Goal: Task Accomplishment & Management: Manage account settings

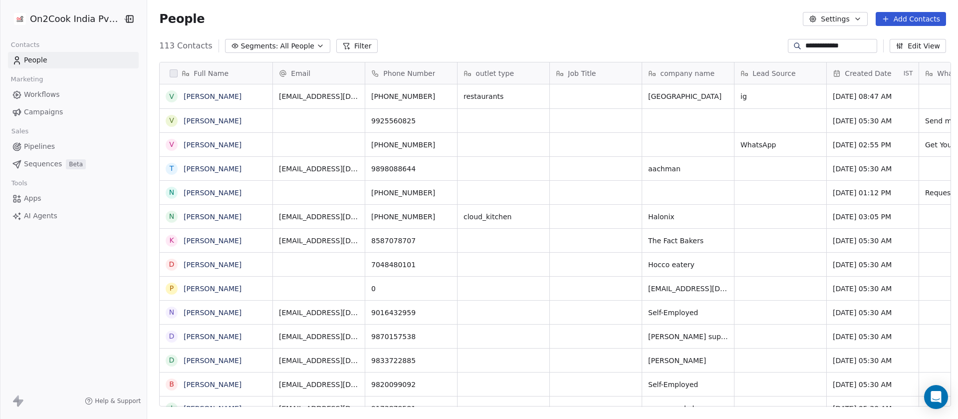
scroll to position [357, 804]
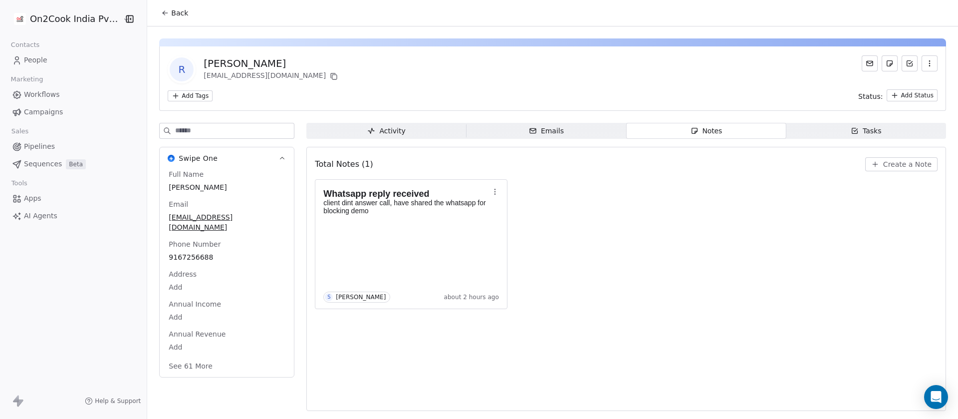
click at [644, 257] on div "Whatsapp reply received client dint answer call, have shared the whatsapp for b…" at bounding box center [626, 244] width 623 height 130
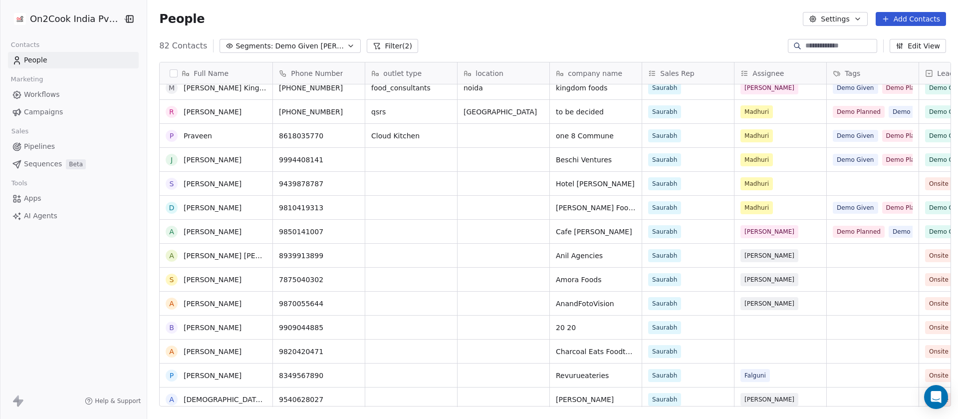
scroll to position [1642, 0]
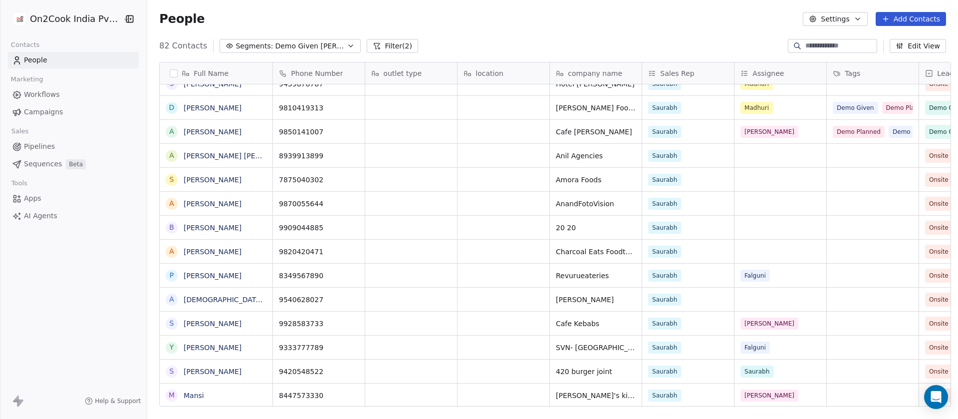
click at [367, 46] on button "Filter (2)" at bounding box center [392, 46] width 51 height 14
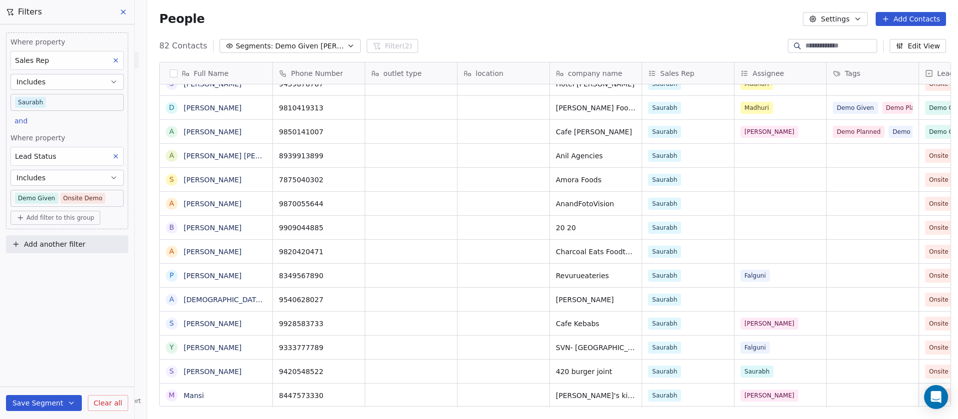
click at [104, 197] on body "On2Cook India Pvt. Ltd. Contacts People Marketing Workflows Campaigns Sales Pip…" at bounding box center [479, 209] width 958 height 419
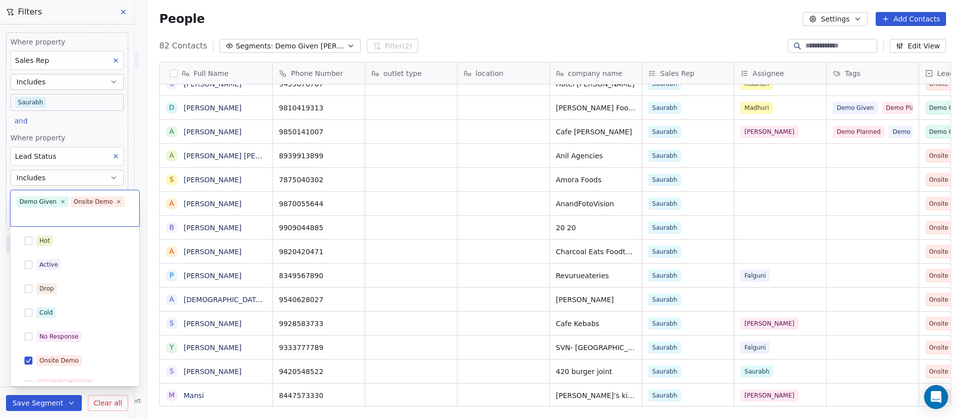
scroll to position [132, 0]
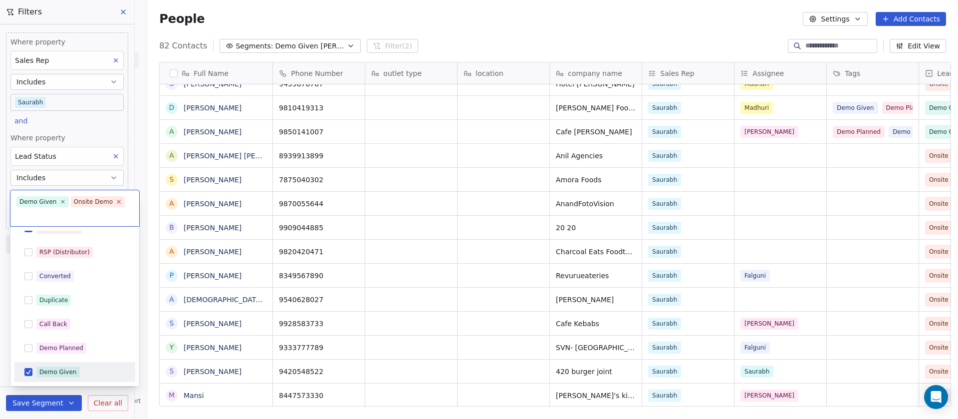
click at [117, 202] on icon at bounding box center [118, 201] width 3 height 3
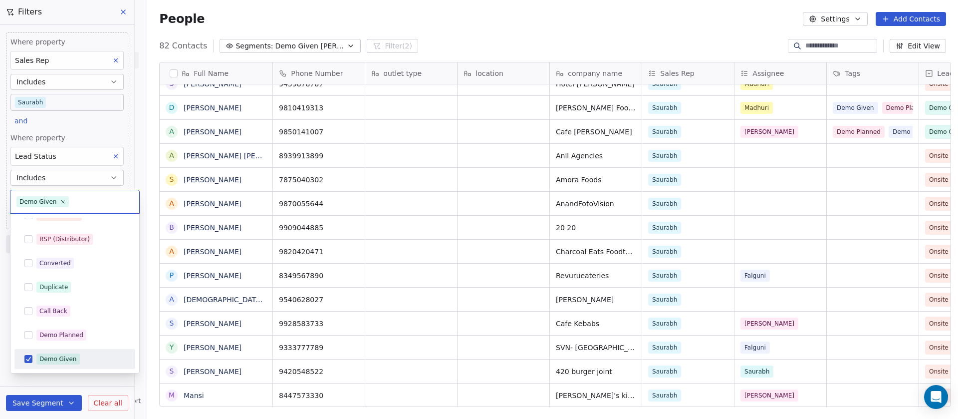
click at [504, 27] on html "On2Cook India Pvt. Ltd. Contacts People Marketing Workflows Campaigns Sales Pip…" at bounding box center [479, 209] width 958 height 419
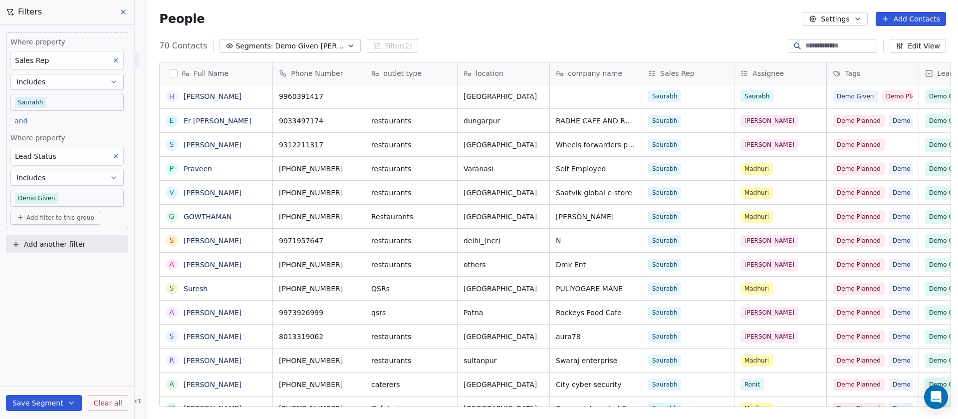
scroll to position [357, 804]
click at [122, 12] on icon at bounding box center [123, 12] width 4 height 4
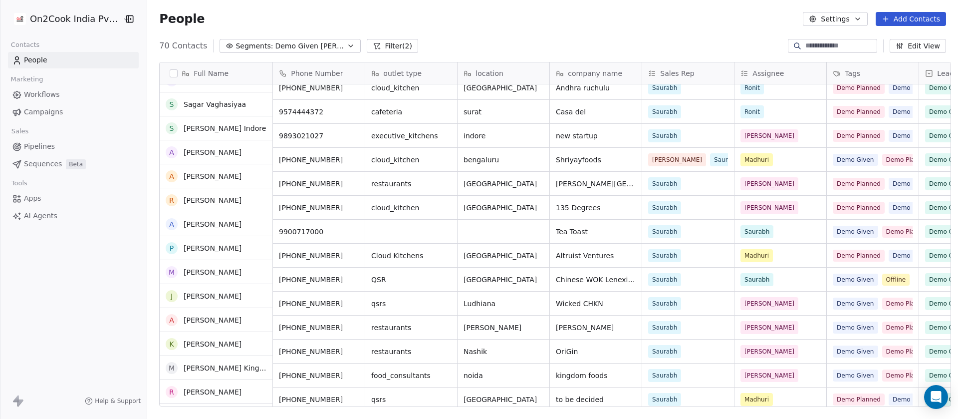
scroll to position [1354, 0]
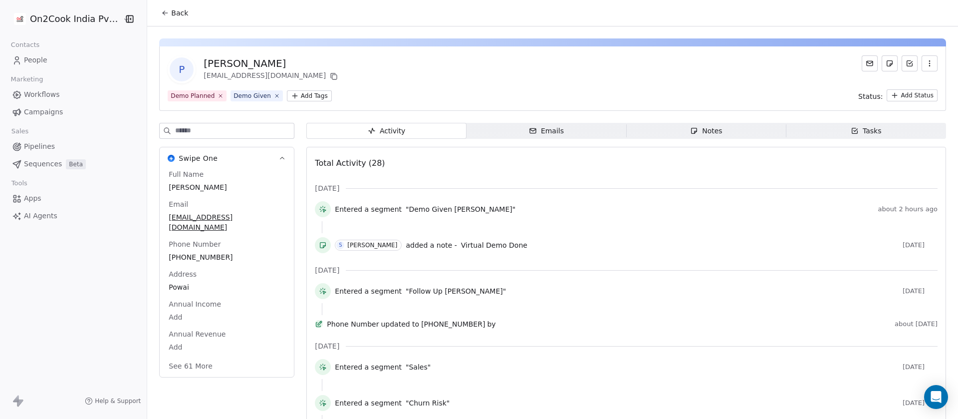
click at [681, 125] on span "Notes Notes" at bounding box center [706, 131] width 160 height 16
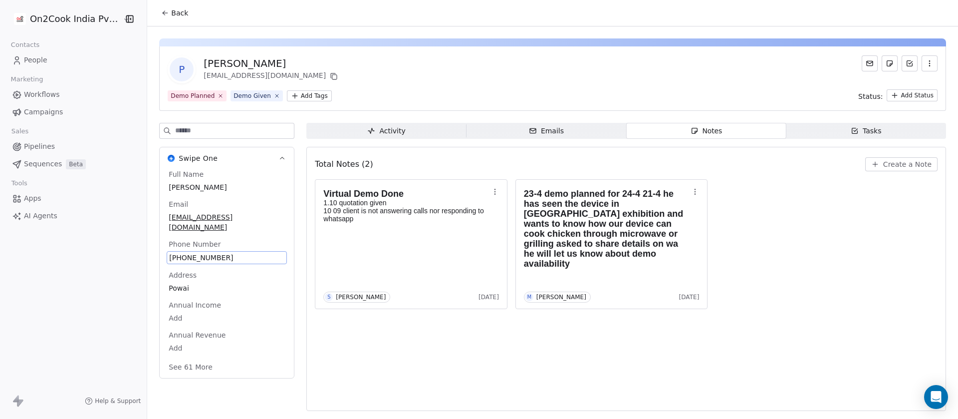
click at [210, 252] on span "+919870238800" at bounding box center [226, 257] width 115 height 10
click at [231, 252] on span "+919870238800" at bounding box center [226, 257] width 115 height 10
click at [544, 377] on html "**********" at bounding box center [479, 209] width 958 height 419
click at [902, 157] on button "Create a Note" at bounding box center [901, 164] width 72 height 14
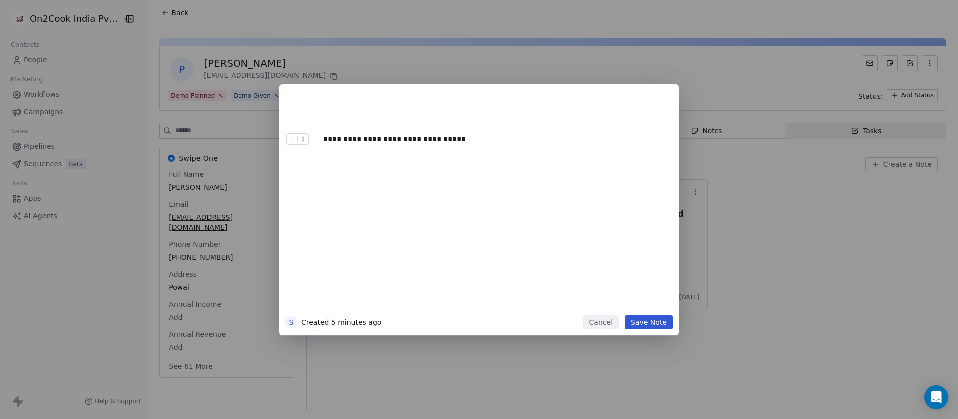
click at [640, 321] on button "Save Note" at bounding box center [649, 322] width 48 height 14
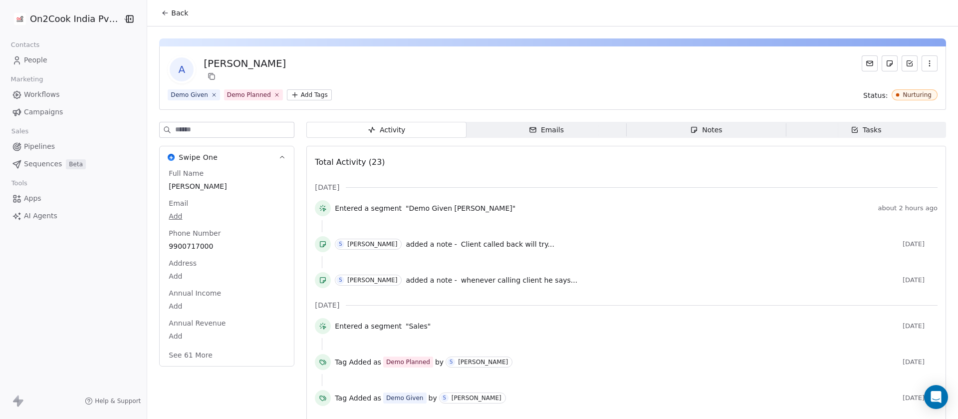
click at [729, 128] on span "Notes Notes" at bounding box center [706, 130] width 160 height 16
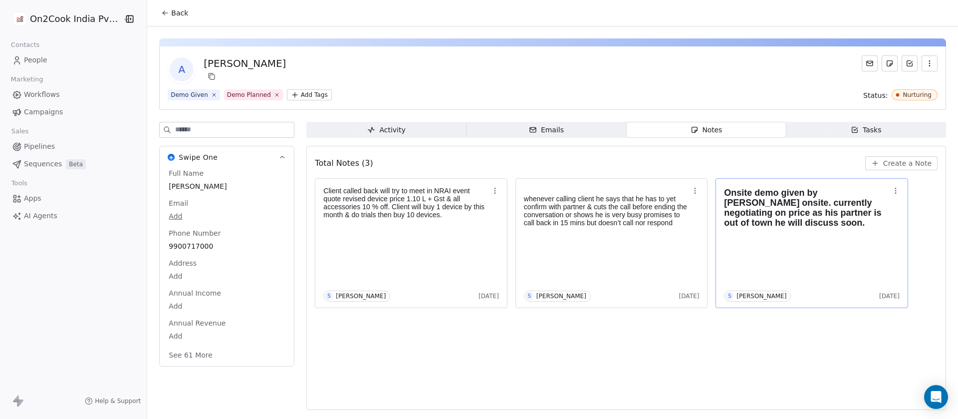
click at [841, 221] on h1 "Onsite demo given by [PERSON_NAME] onsite. currently negotiating on price as hi…" at bounding box center [807, 208] width 166 height 40
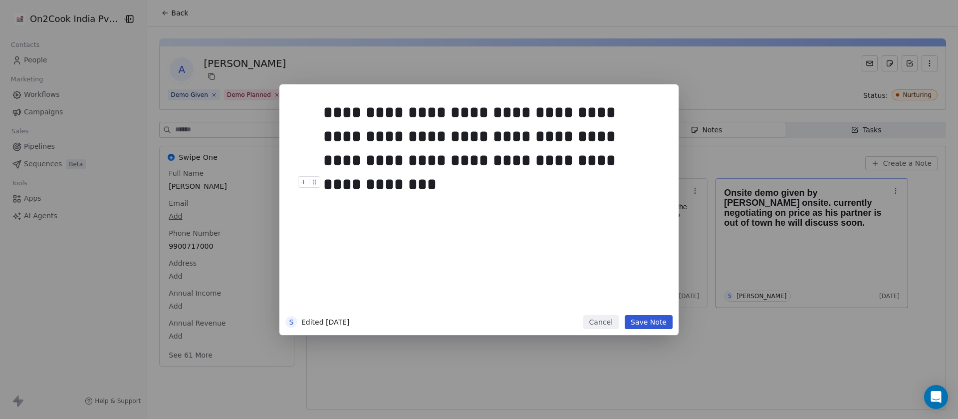
click at [543, 177] on div at bounding box center [493, 182] width 341 height 12
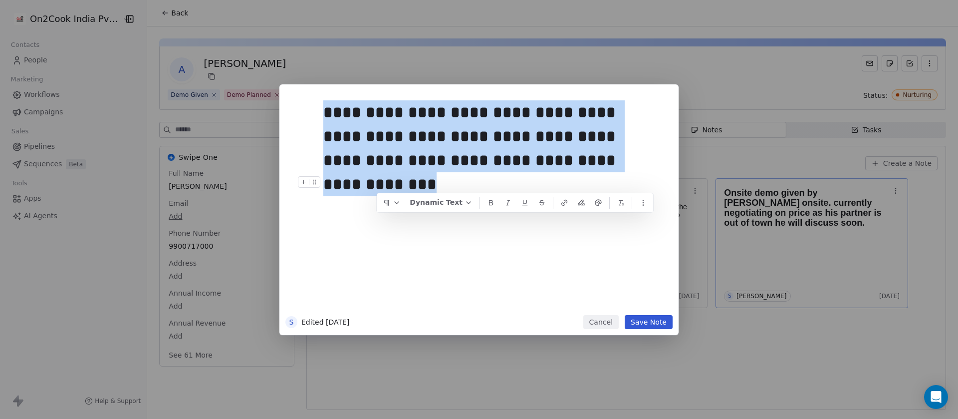
click at [636, 375] on div "**********" at bounding box center [479, 209] width 958 height 419
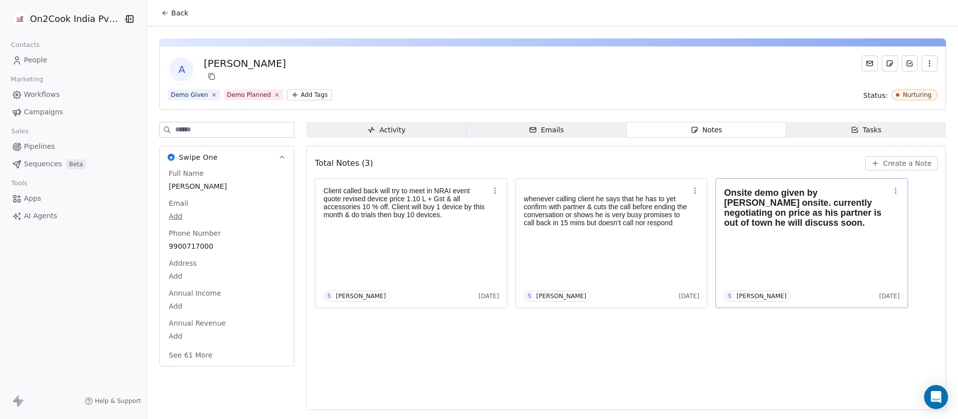
click at [914, 164] on span "Create a Note" at bounding box center [907, 163] width 48 height 10
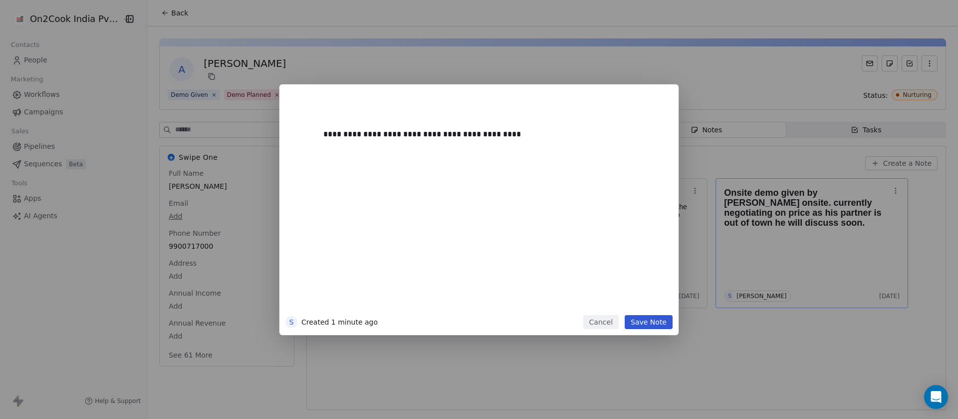
click at [653, 318] on button "Save Note" at bounding box center [649, 322] width 48 height 14
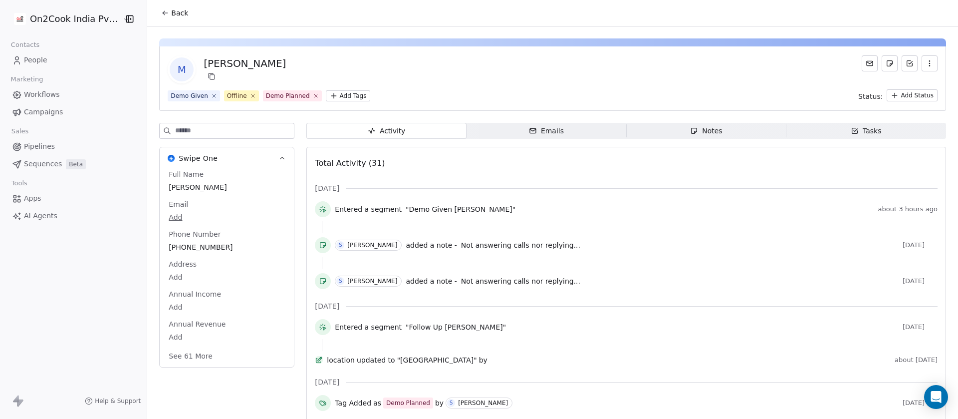
click at [705, 124] on span "Notes Notes" at bounding box center [706, 131] width 160 height 16
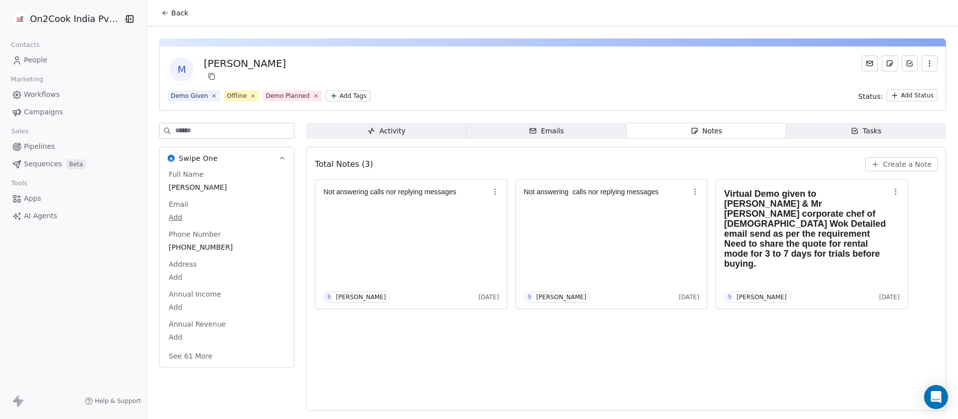
click at [914, 162] on span "Create a Note" at bounding box center [907, 164] width 48 height 10
click at [923, 163] on span "Create a Note" at bounding box center [907, 164] width 48 height 10
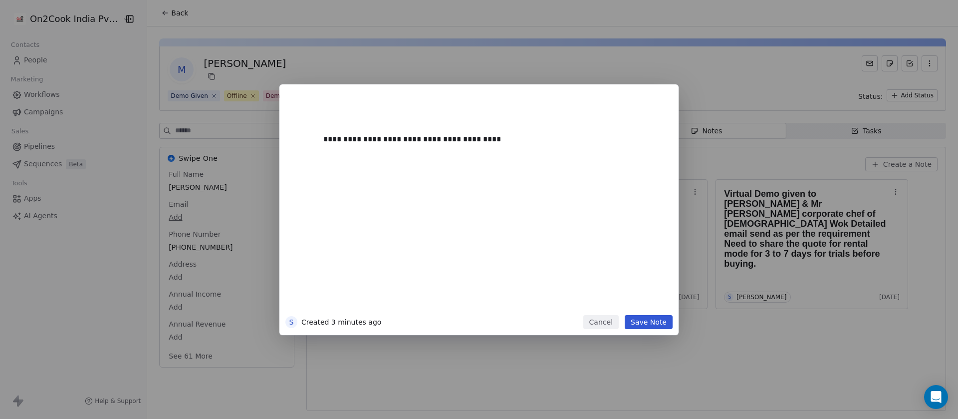
click at [639, 324] on button "Save Note" at bounding box center [649, 322] width 48 height 14
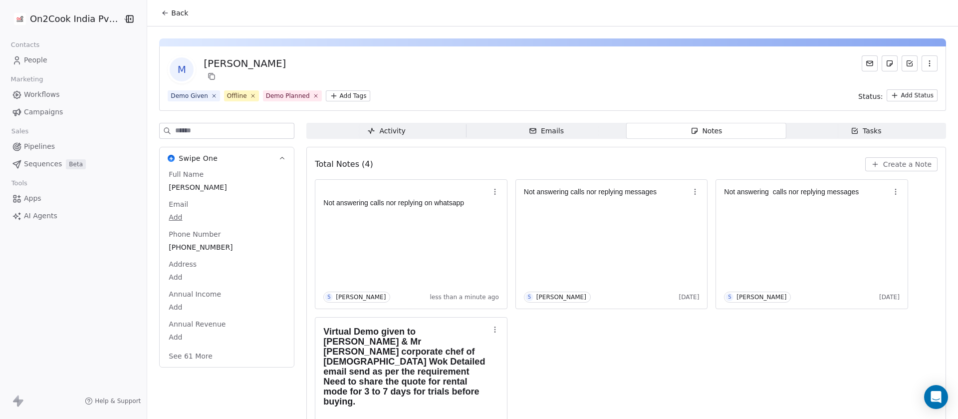
click at [370, 129] on icon "button" at bounding box center [371, 131] width 8 height 8
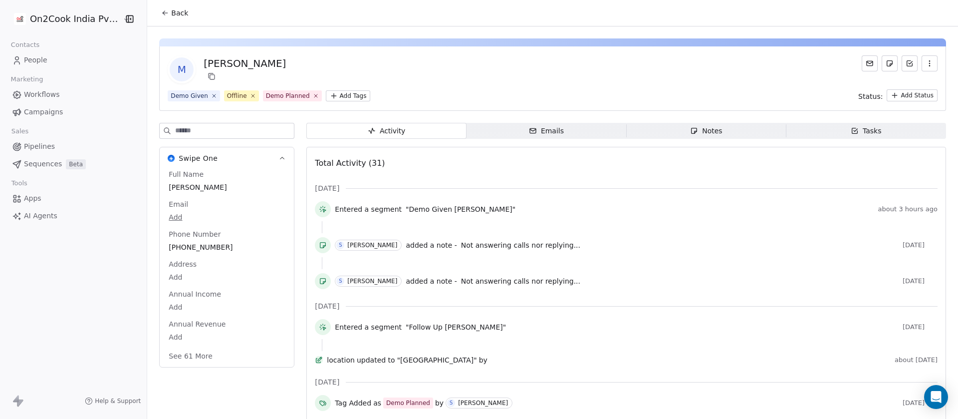
click at [531, 246] on span "Not answering calls nor replying..." at bounding box center [520, 245] width 119 height 8
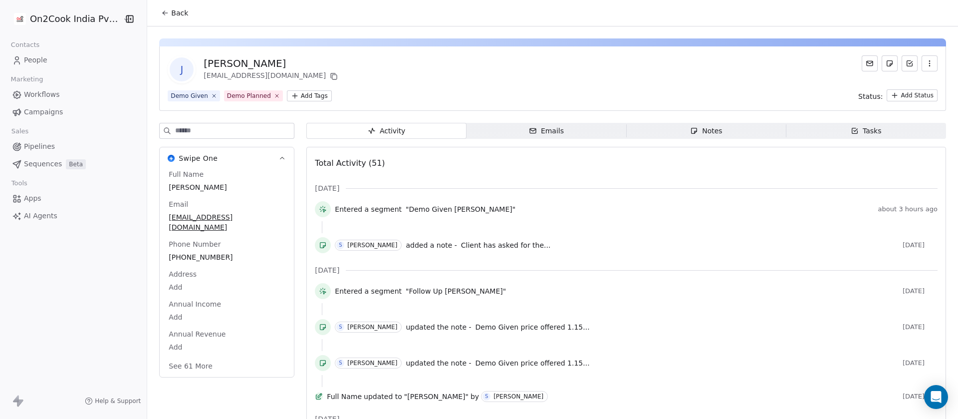
click at [680, 127] on span "Notes Notes" at bounding box center [706, 131] width 160 height 16
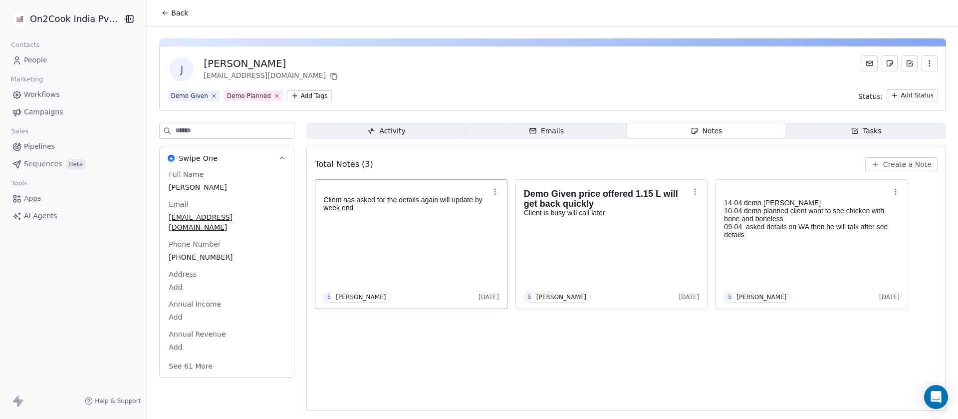
click at [914, 162] on span "Create a Note" at bounding box center [907, 164] width 48 height 10
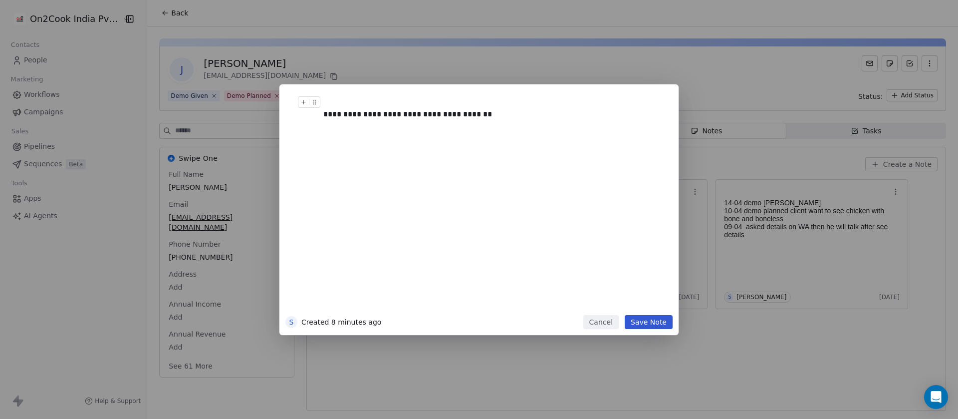
click at [344, 115] on div "**********" at bounding box center [488, 108] width 330 height 24
click at [494, 118] on div "**********" at bounding box center [488, 108] width 330 height 24
click at [639, 317] on button "Save Note" at bounding box center [649, 322] width 48 height 14
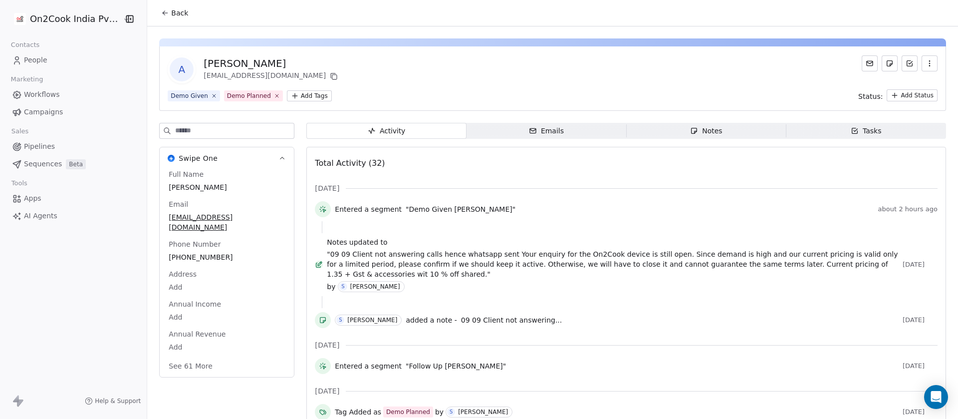
click at [697, 134] on div "Notes" at bounding box center [706, 131] width 32 height 10
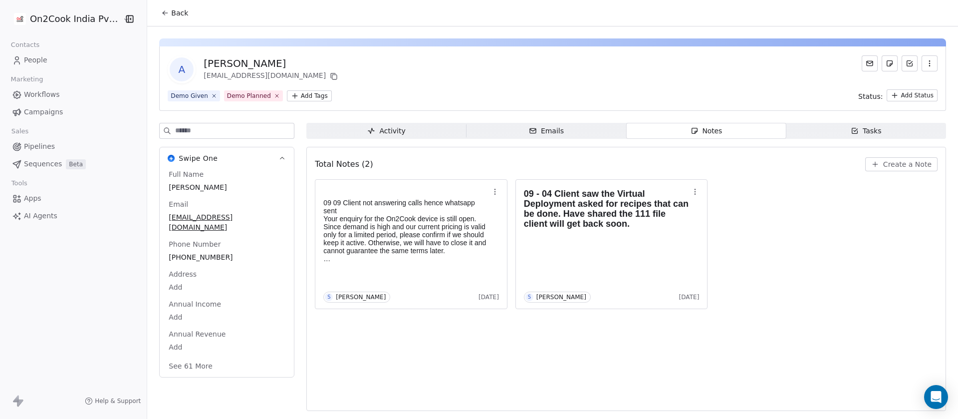
click at [887, 167] on span "Create a Note" at bounding box center [907, 164] width 48 height 10
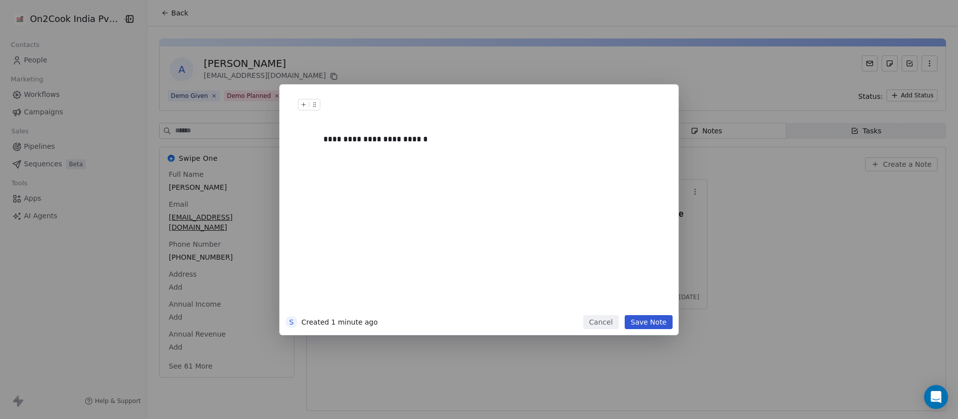
click at [657, 320] on button "Save Note" at bounding box center [649, 322] width 48 height 14
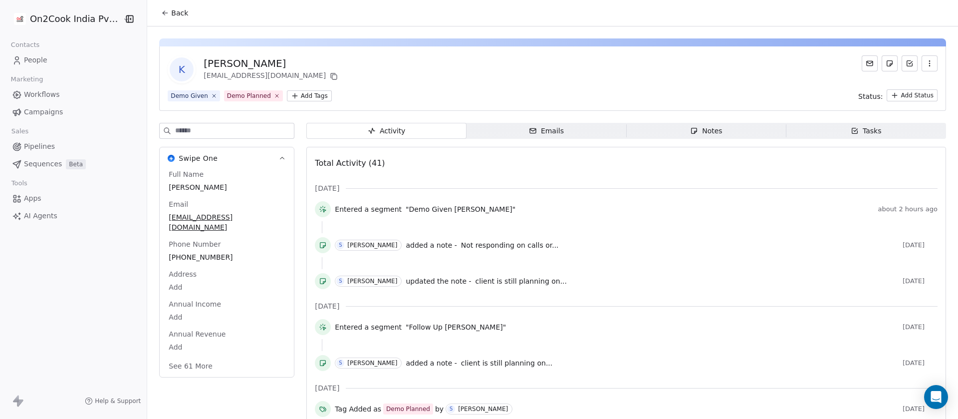
click at [678, 130] on span "Notes Notes" at bounding box center [706, 131] width 160 height 16
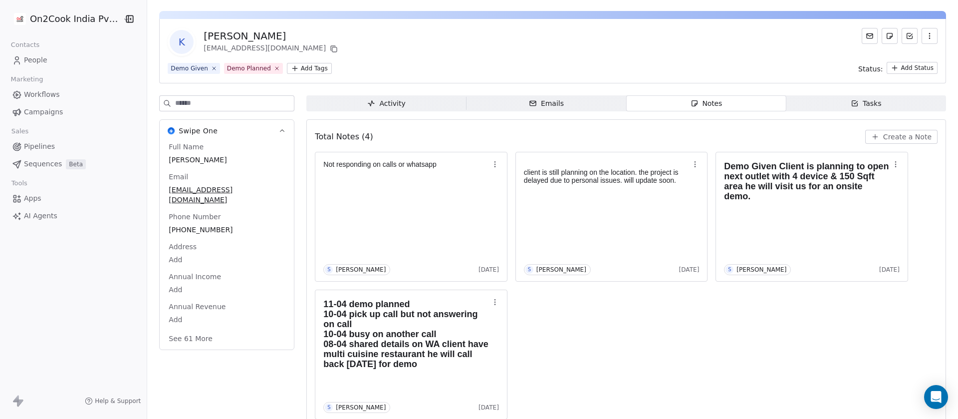
scroll to position [40, 0]
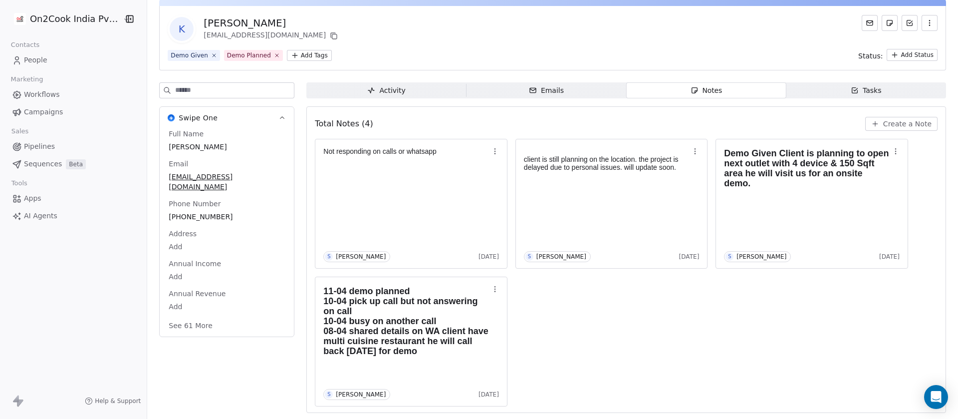
click at [168, 317] on button "See 61 More" at bounding box center [191, 325] width 56 height 18
click at [491, 150] on icon "button" at bounding box center [495, 151] width 8 height 8
click at [510, 169] on span "Edit" at bounding box center [511, 173] width 13 height 10
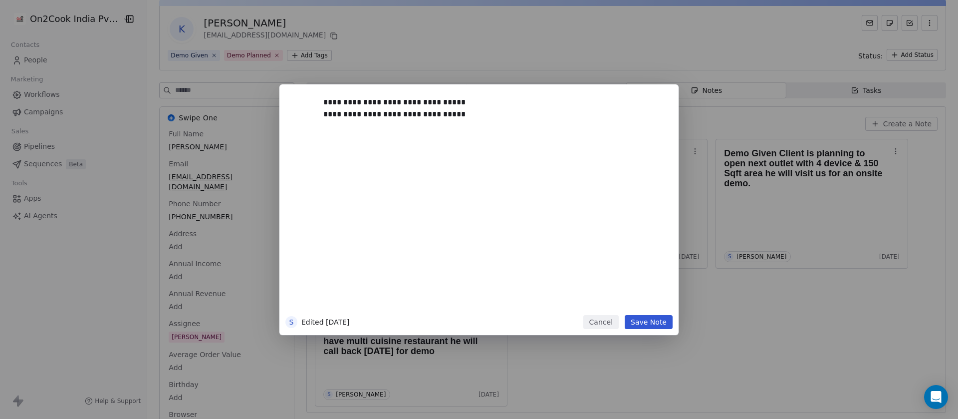
click at [645, 315] on button "Save Note" at bounding box center [649, 322] width 48 height 14
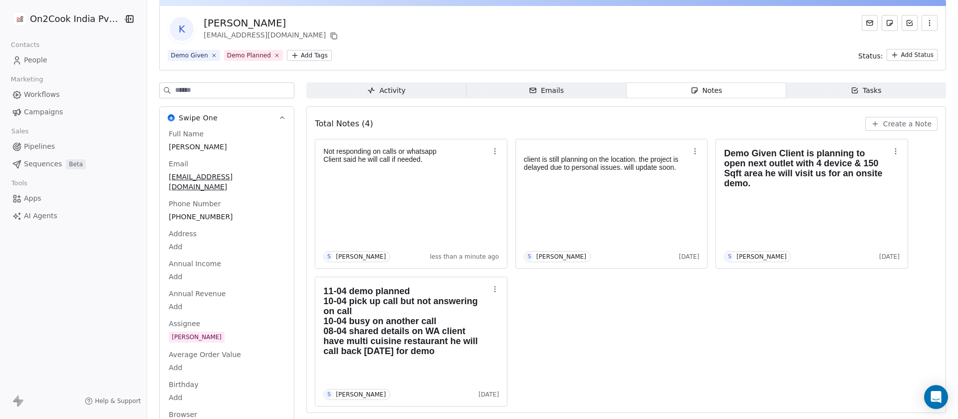
click at [224, 90] on input at bounding box center [234, 90] width 119 height 15
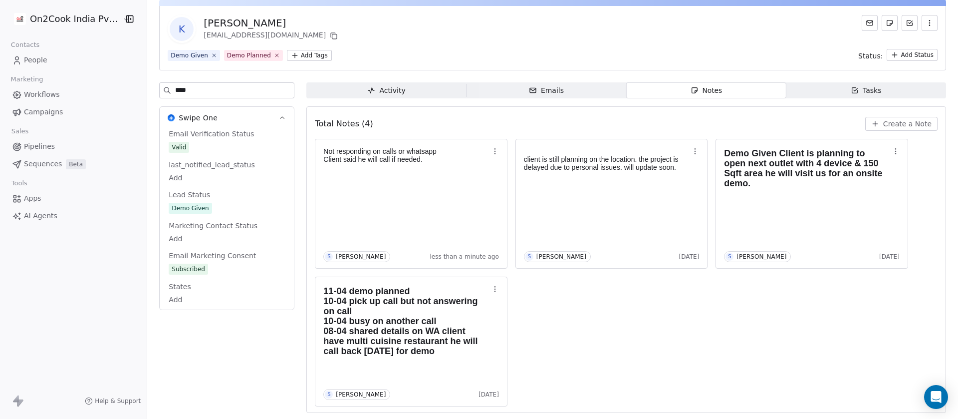
click at [212, 217] on div "Email Verification Status Valid last_notified_lead_status Add Lead Status Demo …" at bounding box center [227, 217] width 120 height 177
click at [213, 207] on span "Demo Given" at bounding box center [227, 208] width 116 height 11
click at [213, 207] on span "Demo Given" at bounding box center [226, 209] width 115 height 11
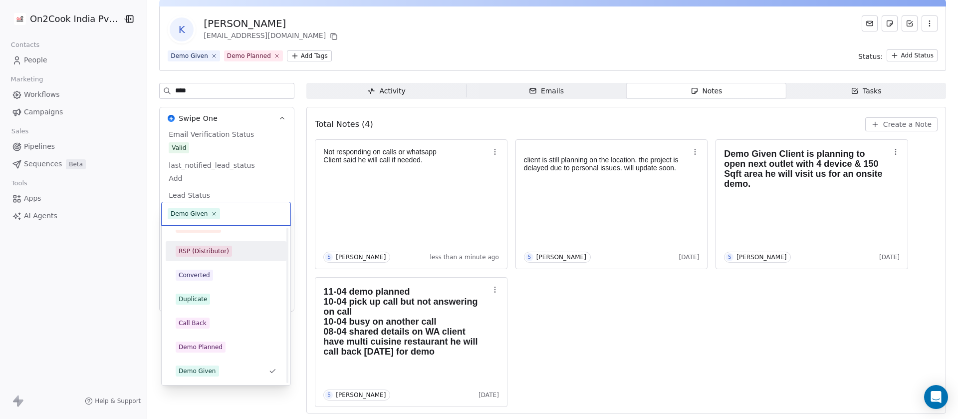
scroll to position [0, 0]
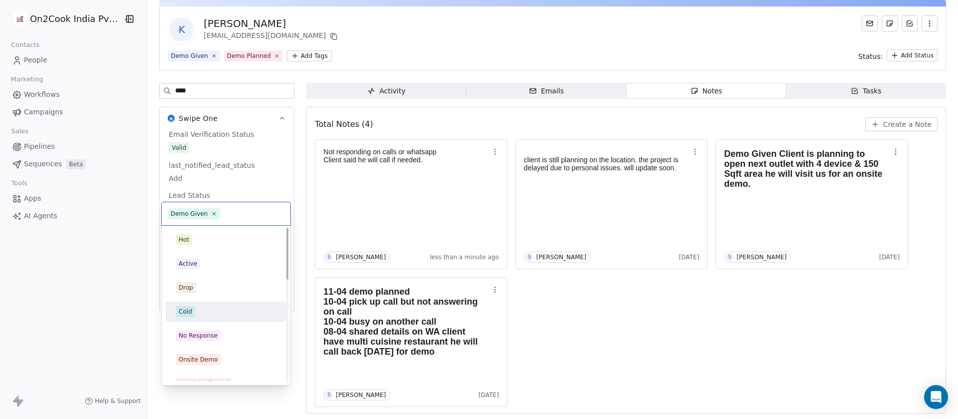
click at [213, 307] on div "Cold" at bounding box center [226, 311] width 101 height 11
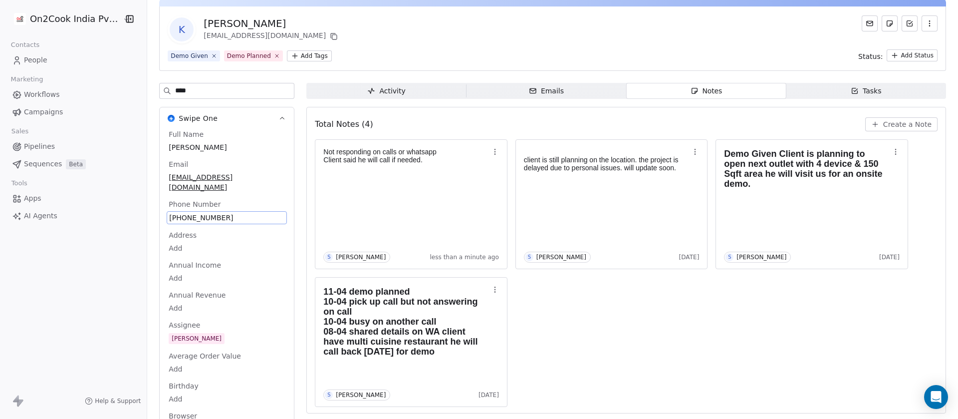
scroll to position [38, 0]
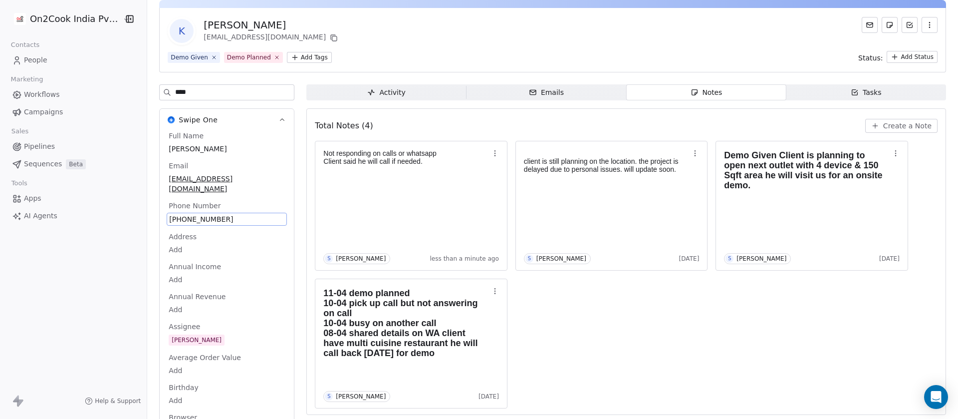
click at [566, 43] on div "K Karan Bhatia karanvj19@gmail.com" at bounding box center [553, 31] width 770 height 28
click at [629, 326] on div "Not responding on calls or whatsapp Client said he will call if needed. S Saura…" at bounding box center [626, 274] width 623 height 267
click at [200, 85] on input "****" at bounding box center [234, 92] width 119 height 15
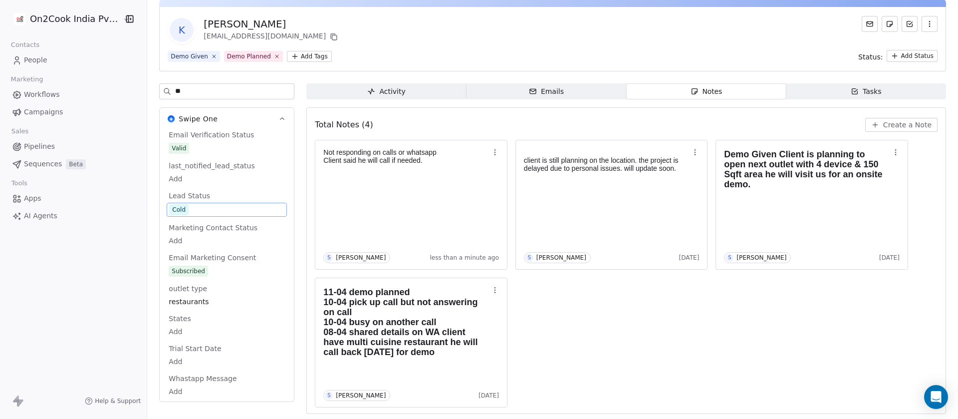
type input "*"
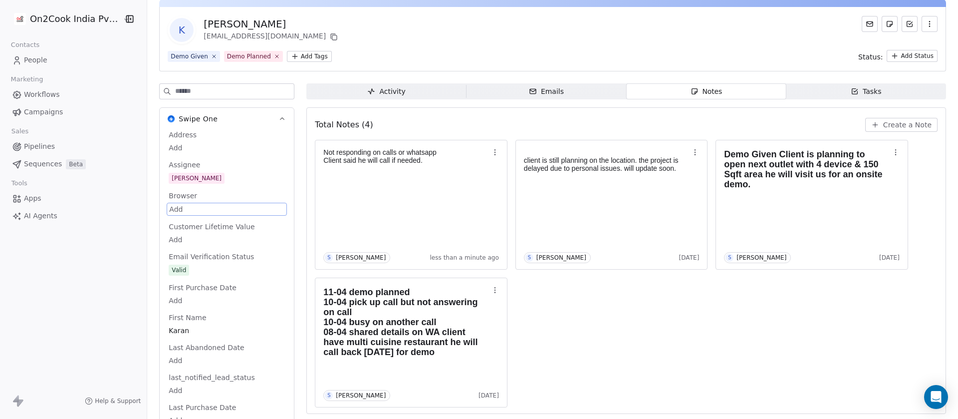
scroll to position [38, 0]
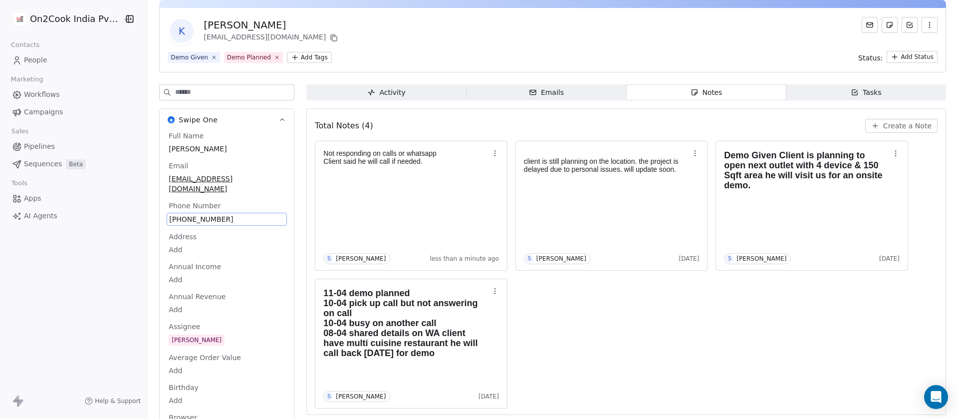
click at [627, 290] on div "Not responding on calls or whatsapp Client said he will call if needed. S Saura…" at bounding box center [626, 274] width 623 height 267
click at [627, 289] on div "Not responding on calls or whatsapp Client said he will call if needed. S Saura…" at bounding box center [626, 274] width 623 height 267
click at [664, 335] on div "Not responding on calls or whatsapp Client said he will call if needed. S Saura…" at bounding box center [626, 274] width 623 height 267
click at [212, 261] on span "Annual Income" at bounding box center [195, 266] width 56 height 10
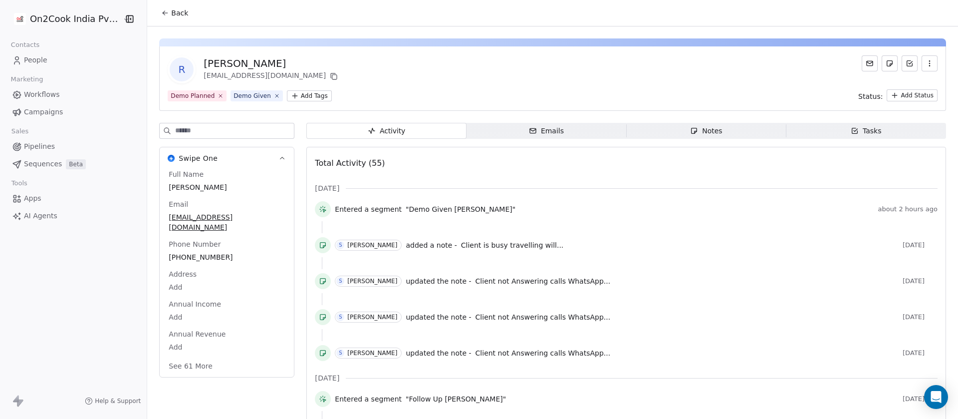
click at [710, 130] on div "Notes" at bounding box center [706, 131] width 32 height 10
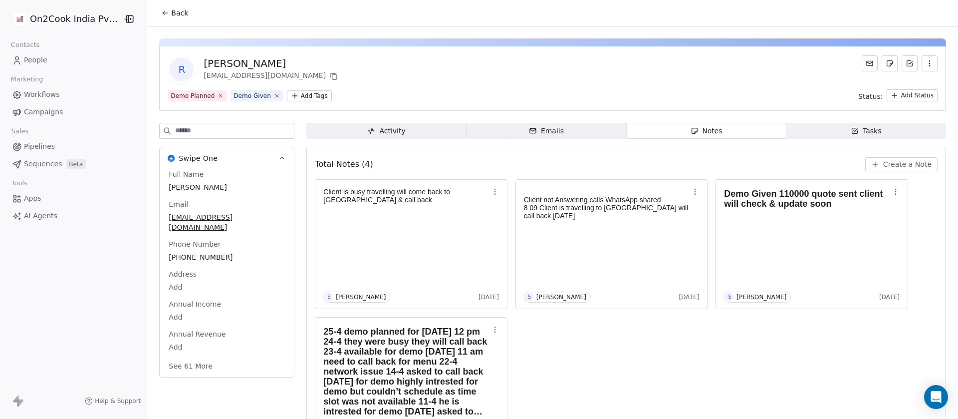
click at [191, 244] on div "Full Name [PERSON_NAME] Email [EMAIL_ADDRESS][DOMAIN_NAME] Phone Number [PHONE_…" at bounding box center [227, 271] width 120 height 204
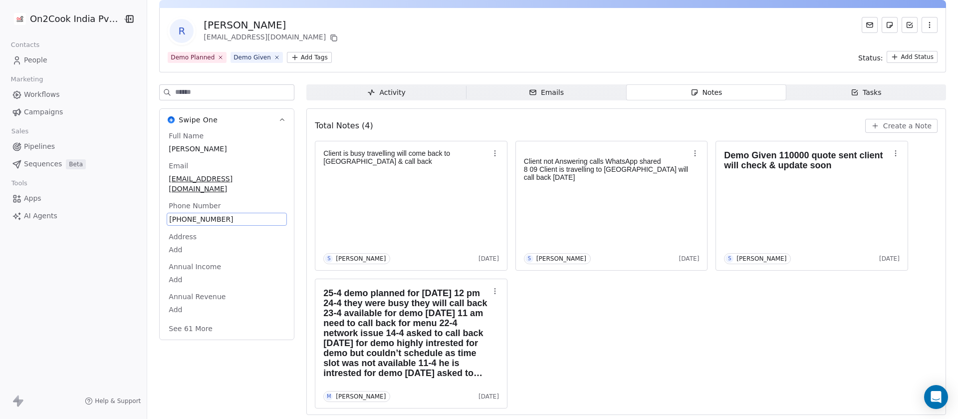
click at [208, 214] on span "[PHONE_NUMBER]" at bounding box center [226, 219] width 115 height 10
click at [208, 208] on input "**********" at bounding box center [216, 215] width 104 height 20
click at [899, 125] on html "**********" at bounding box center [479, 209] width 958 height 419
click at [894, 124] on html "**********" at bounding box center [479, 209] width 958 height 419
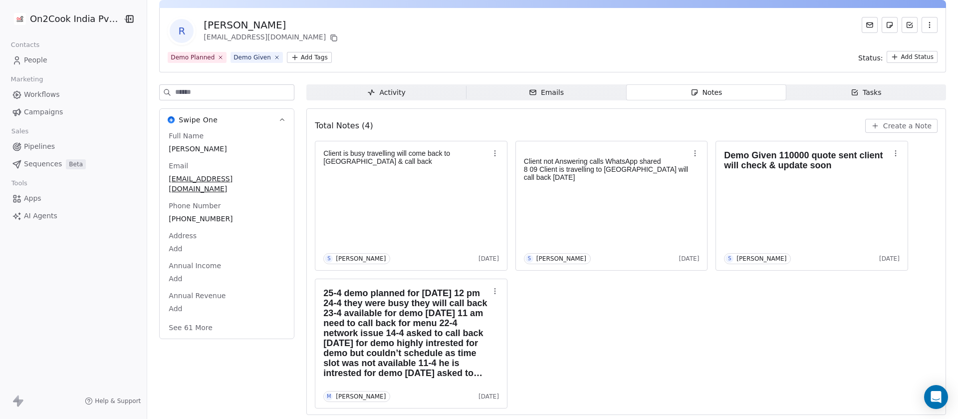
click at [898, 127] on span "Create a Note" at bounding box center [907, 126] width 48 height 10
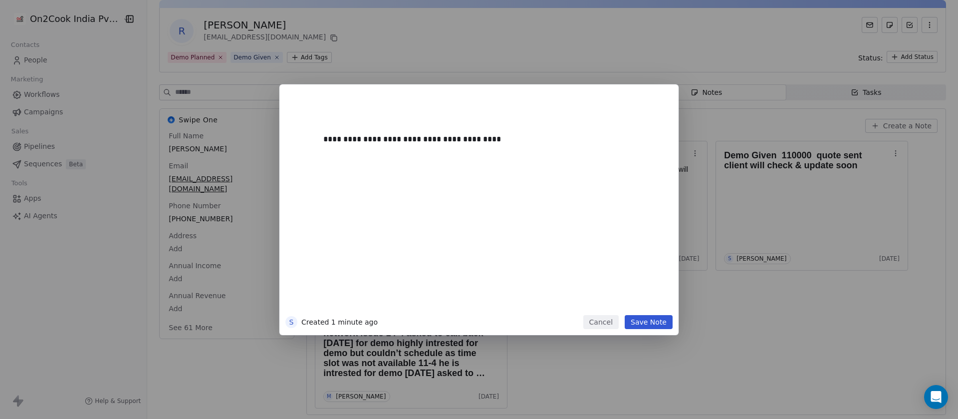
click at [646, 320] on button "Save Note" at bounding box center [649, 322] width 48 height 14
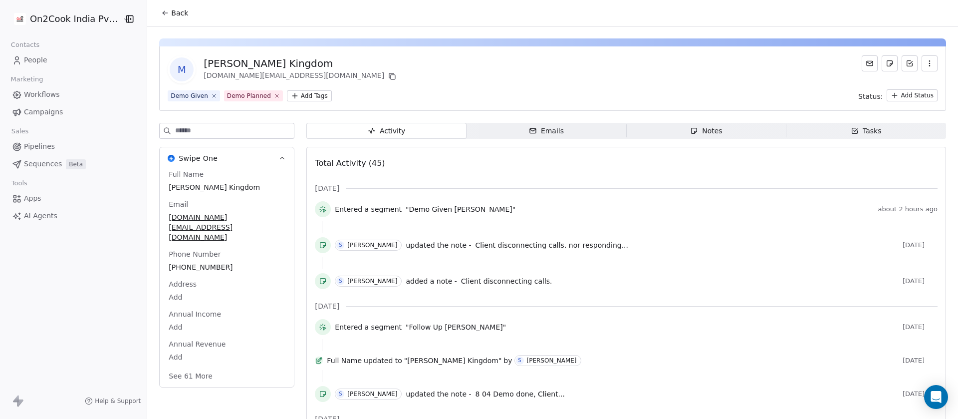
click at [722, 127] on span "Notes Notes" at bounding box center [706, 131] width 160 height 16
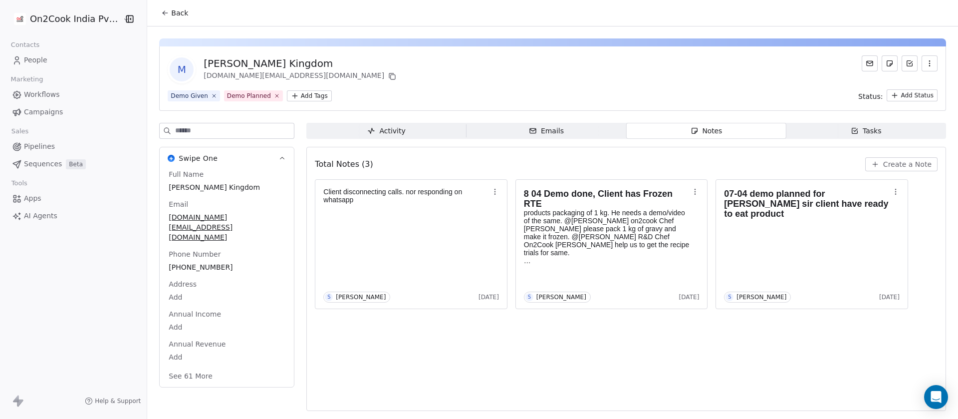
click at [194, 262] on span "[PHONE_NUMBER]" at bounding box center [227, 267] width 116 height 10
click at [194, 262] on span "[PHONE_NUMBER]" at bounding box center [226, 267] width 115 height 10
click at [194, 248] on input "**********" at bounding box center [216, 254] width 104 height 20
click at [423, 366] on html "On2Cook India Pvt. Ltd. Contacts People Marketing Workflows Campaigns Sales Pip…" at bounding box center [479, 209] width 958 height 419
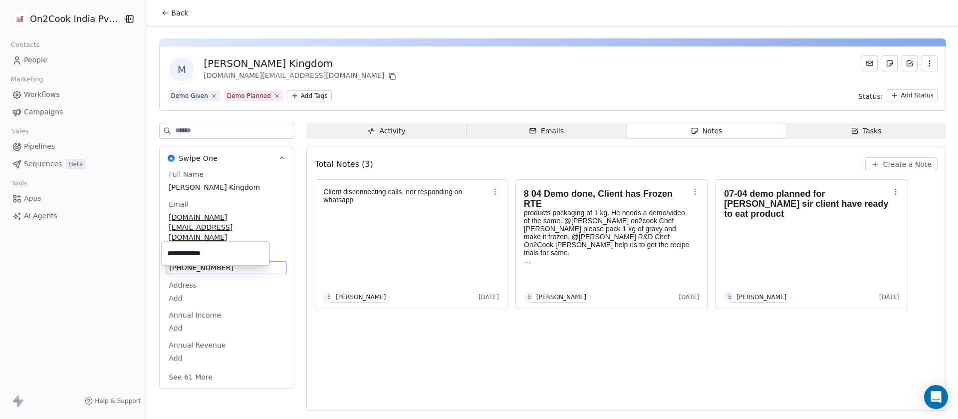
click at [897, 164] on html "On2Cook India Pvt. Ltd. Contacts People Marketing Workflows Campaigns Sales Pip…" at bounding box center [479, 209] width 958 height 419
click at [897, 164] on span "Create a Note" at bounding box center [907, 164] width 48 height 10
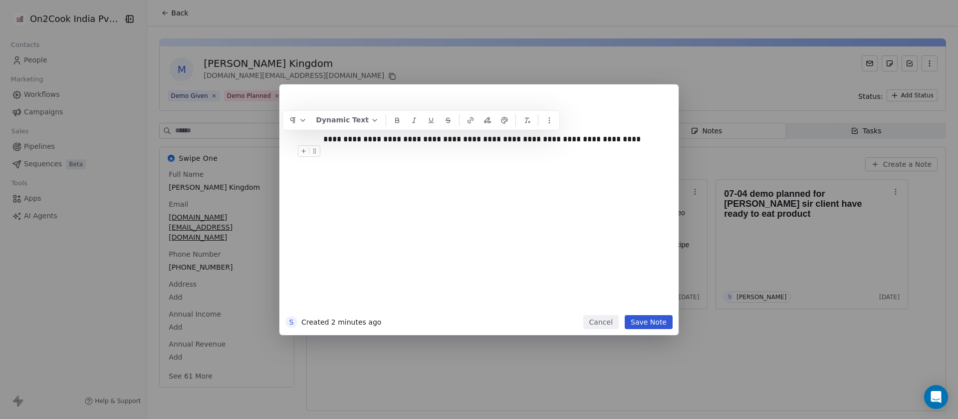
click at [546, 146] on div at bounding box center [493, 151] width 341 height 12
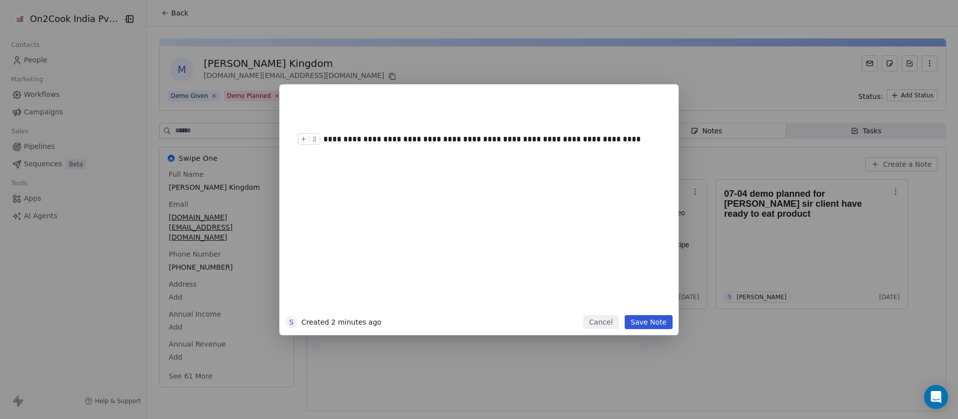
drag, startPoint x: 547, startPoint y: 140, endPoint x: 536, endPoint y: 139, distance: 11.1
click at [536, 139] on div "**********" at bounding box center [488, 139] width 330 height 12
click at [553, 140] on div "**********" at bounding box center [488, 139] width 330 height 12
click at [651, 326] on button "Save Note" at bounding box center [649, 322] width 48 height 14
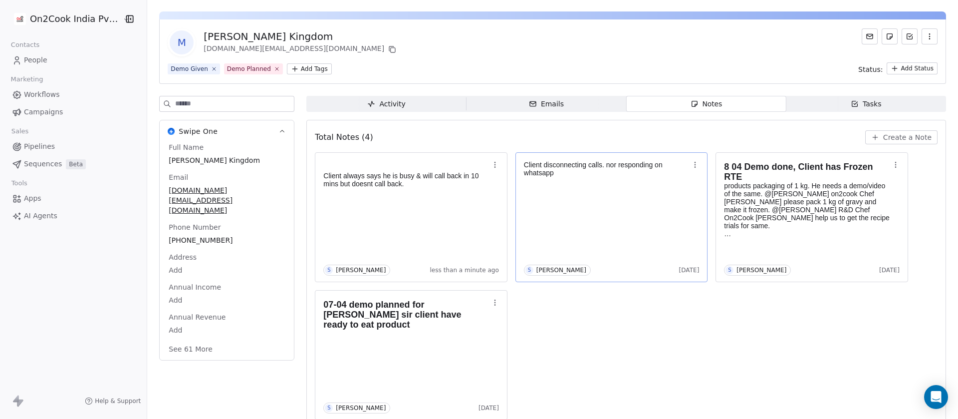
scroll to position [40, 0]
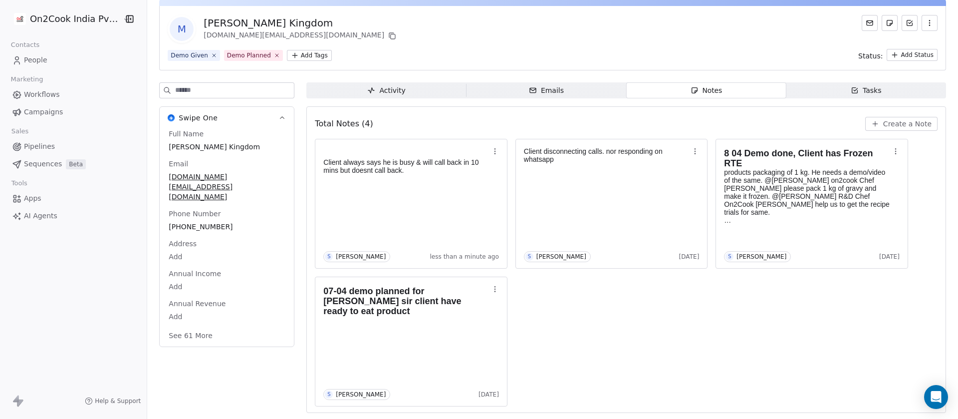
click at [193, 326] on button "See 61 More" at bounding box center [191, 335] width 56 height 18
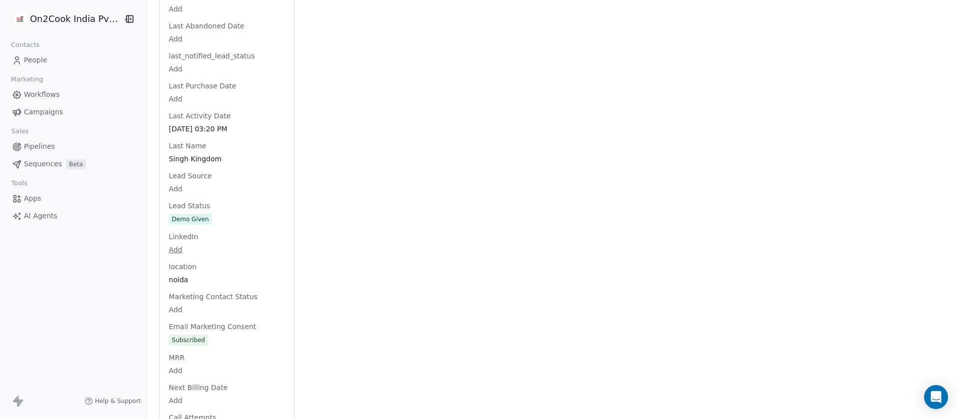
click at [186, 201] on div "Lead Status Demo Given" at bounding box center [227, 213] width 120 height 25
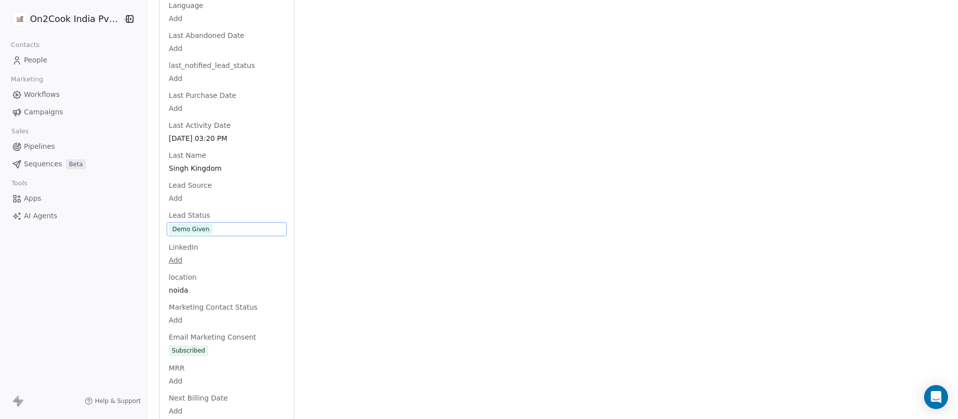
click at [231, 224] on span "Demo Given" at bounding box center [226, 229] width 115 height 11
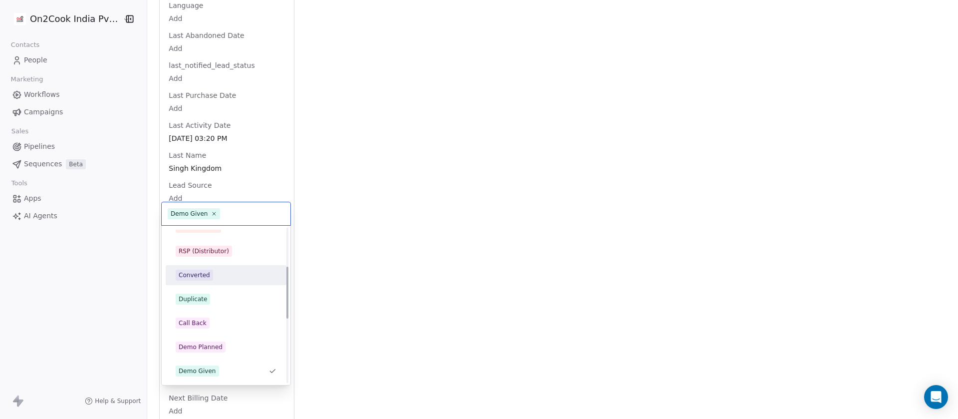
scroll to position [0, 0]
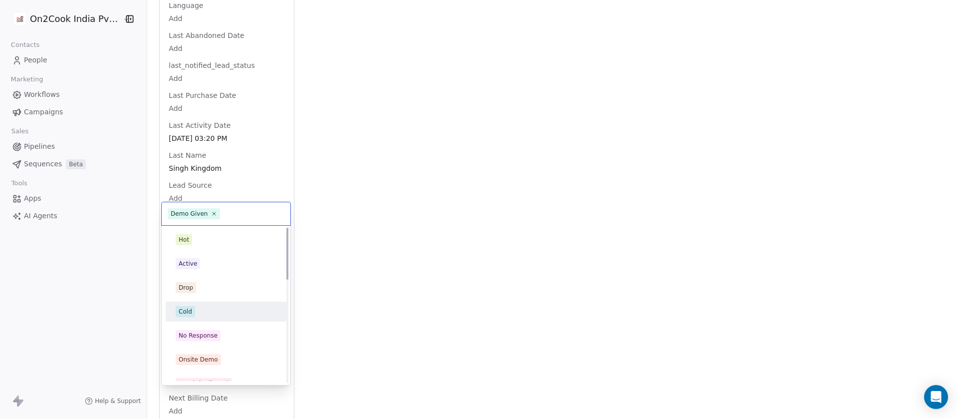
click at [211, 309] on div "Cold" at bounding box center [226, 311] width 101 height 11
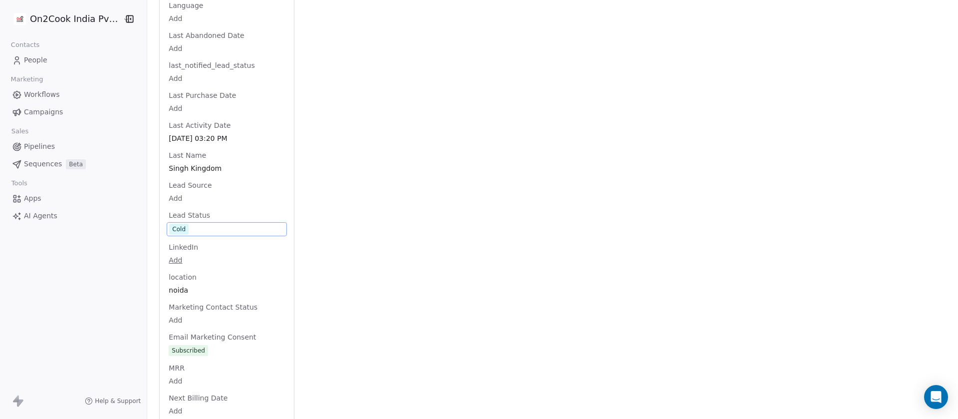
click at [407, 201] on div "Activity Activity Emails Emails Notes Notes Tasks Tasks Total Notes (4) Create …" at bounding box center [626, 136] width 640 height 2084
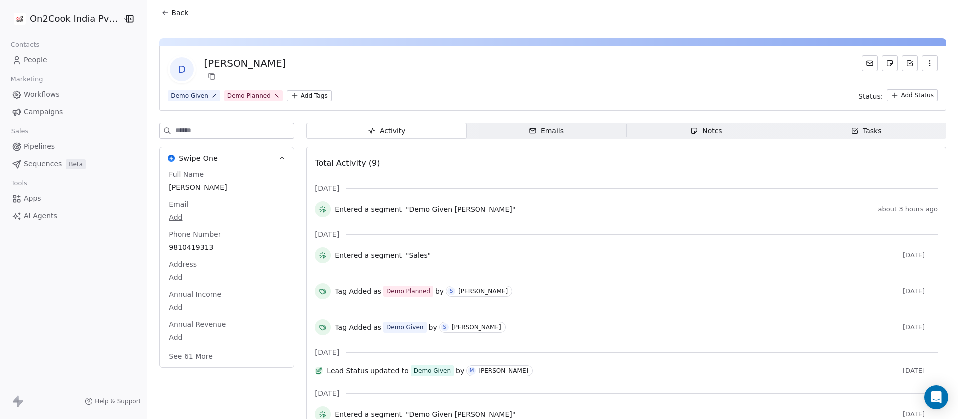
click at [693, 127] on div "Notes" at bounding box center [706, 131] width 32 height 10
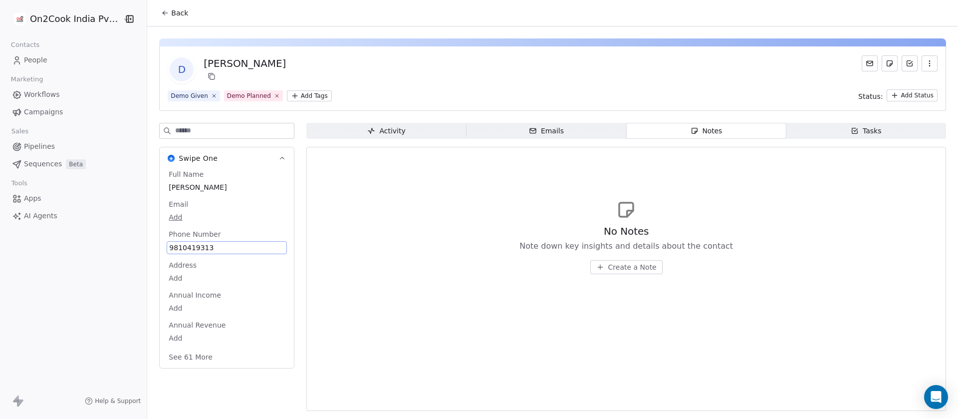
click at [186, 248] on span "9810419313" at bounding box center [226, 248] width 115 height 10
click at [186, 248] on input "**********" at bounding box center [216, 254] width 104 height 20
click at [408, 130] on html "**********" at bounding box center [479, 209] width 958 height 419
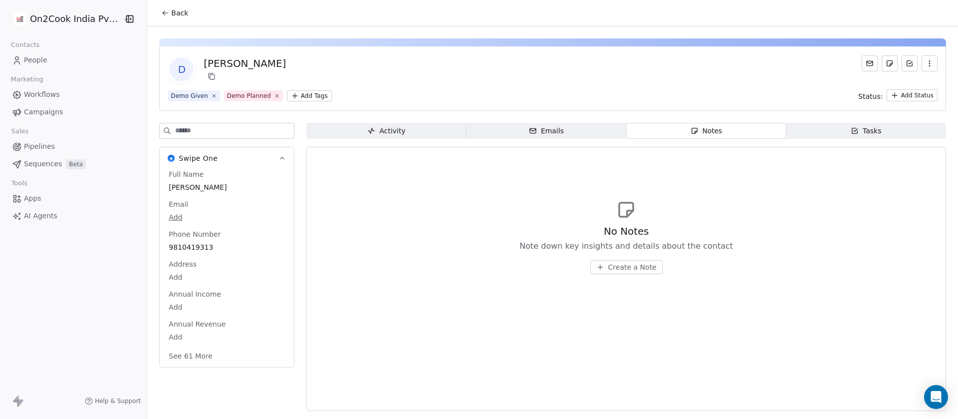
click at [408, 130] on span "Activity Activity" at bounding box center [386, 131] width 160 height 16
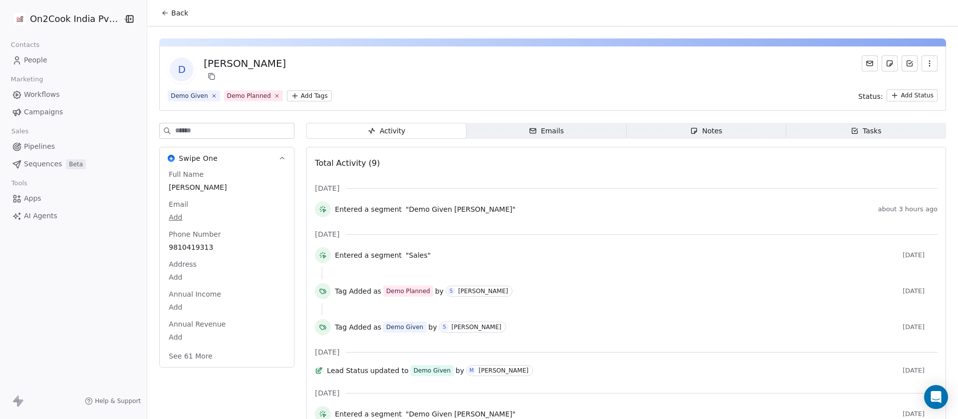
click at [715, 131] on span "Notes Notes" at bounding box center [706, 131] width 160 height 16
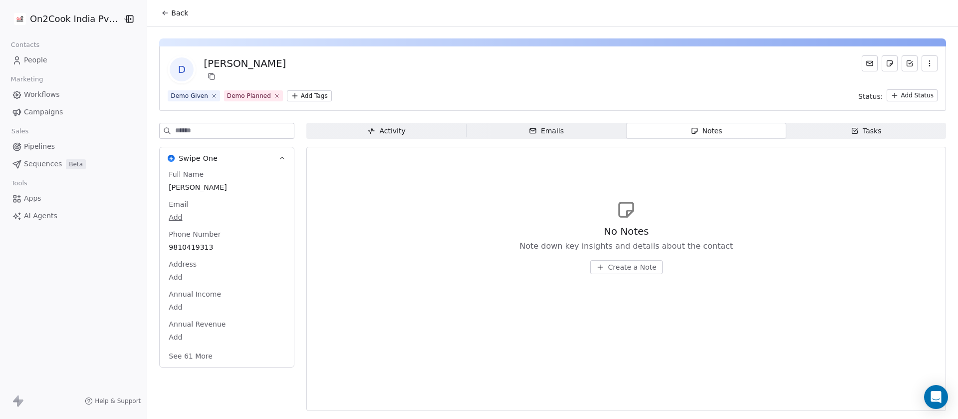
click at [186, 250] on span "9810419313" at bounding box center [227, 247] width 116 height 10
click at [186, 248] on span "9810419313" at bounding box center [226, 248] width 115 height 10
click at [187, 248] on span "9810419313" at bounding box center [226, 248] width 115 height 10
click at [614, 271] on html "**********" at bounding box center [479, 209] width 958 height 419
click at [614, 263] on html "**********" at bounding box center [479, 209] width 958 height 419
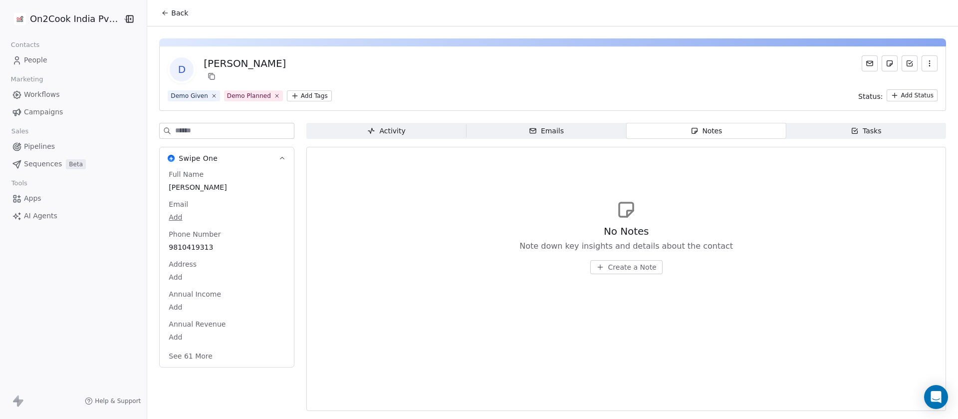
click at [624, 266] on span "Create a Note" at bounding box center [632, 267] width 48 height 10
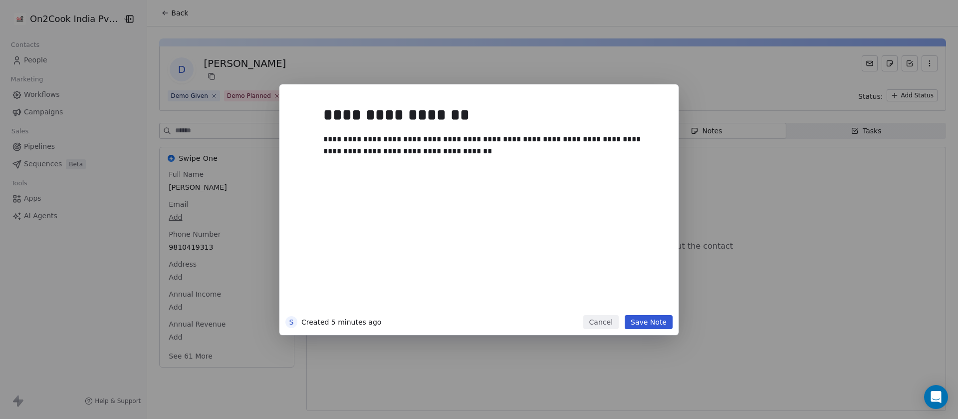
click at [642, 318] on button "Save Note" at bounding box center [649, 322] width 48 height 14
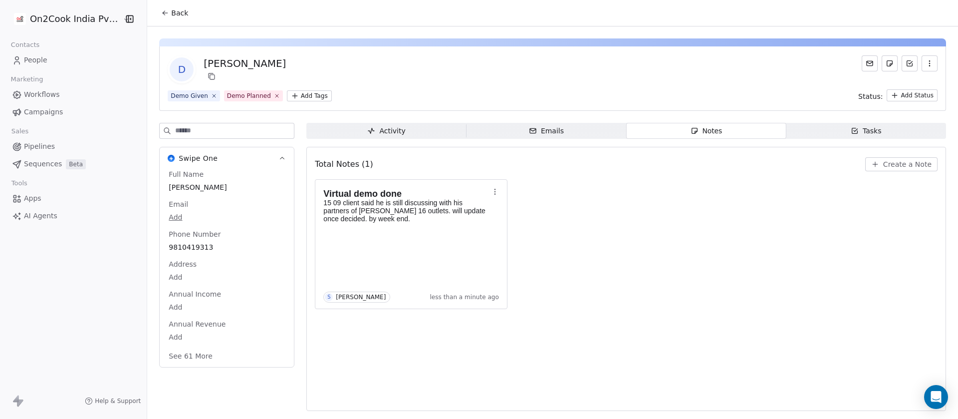
drag, startPoint x: 198, startPoint y: 61, endPoint x: 278, endPoint y: 59, distance: 80.4
click at [278, 59] on div "D Deepak Chandhok" at bounding box center [227, 69] width 118 height 28
click at [204, 63] on div "Deepak Chandhok" at bounding box center [245, 63] width 82 height 14
drag, startPoint x: 197, startPoint y: 63, endPoint x: 283, endPoint y: 73, distance: 86.9
click at [283, 73] on div "D Deepak Chandhok" at bounding box center [553, 69] width 770 height 28
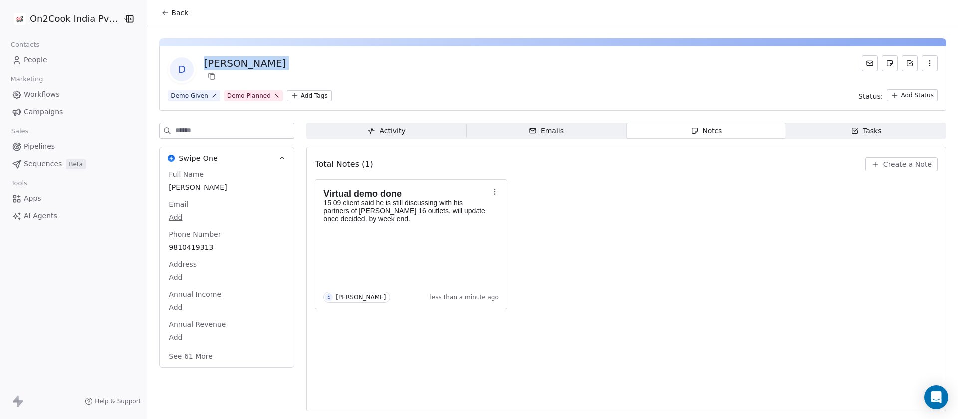
copy div "Deepak Chandhok"
click at [174, 247] on span "9810419313" at bounding box center [227, 247] width 116 height 10
click at [174, 247] on span "9810419313" at bounding box center [226, 248] width 115 height 10
click at [185, 246] on span "9810419313" at bounding box center [226, 248] width 115 height 10
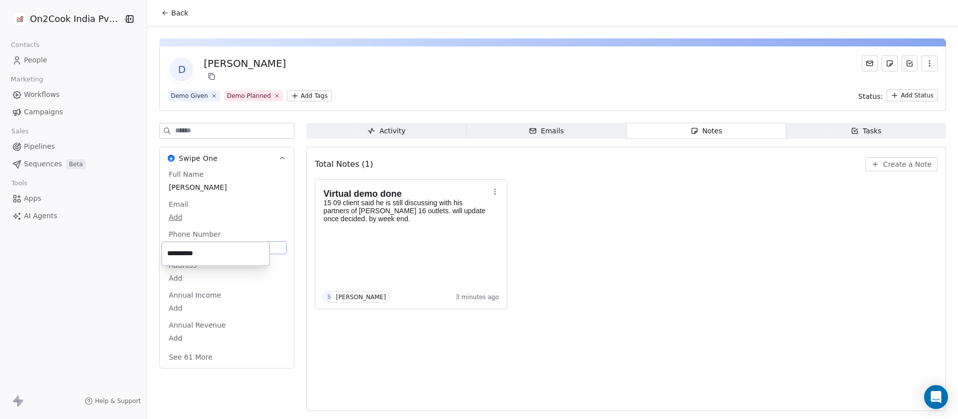
click at [647, 263] on html "**********" at bounding box center [479, 209] width 958 height 419
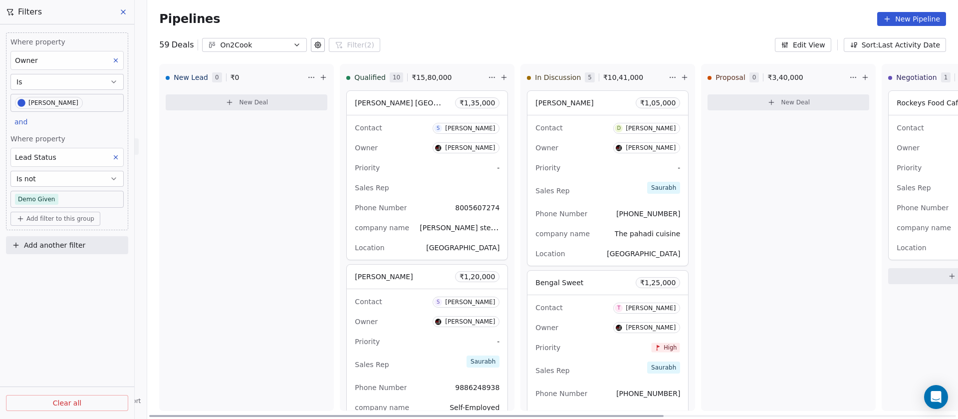
scroll to position [3560, 0]
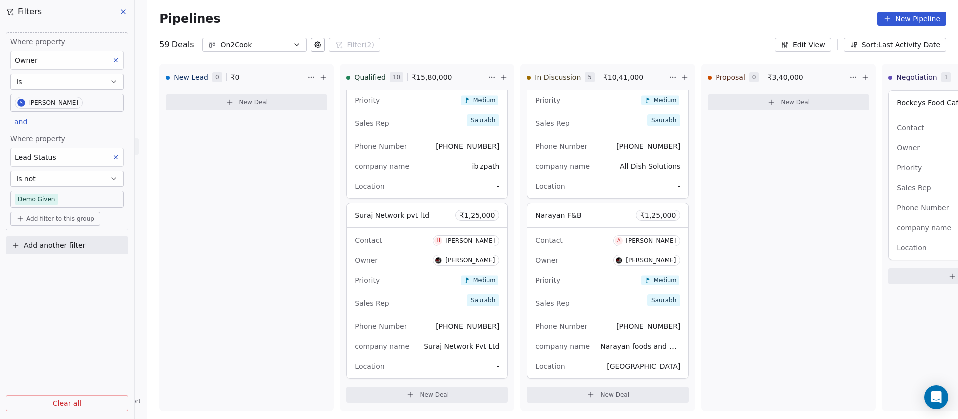
click at [127, 14] on button at bounding box center [123, 12] width 15 height 14
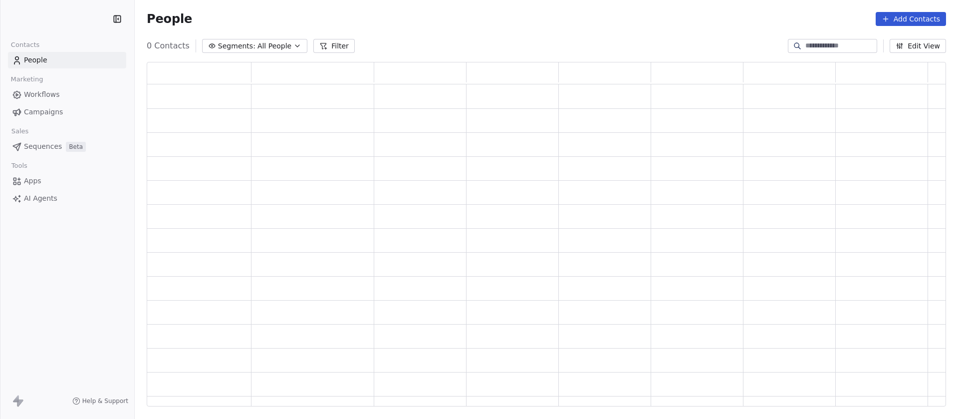
scroll to position [333, 788]
click at [41, 146] on span "Pipelines" at bounding box center [39, 146] width 31 height 10
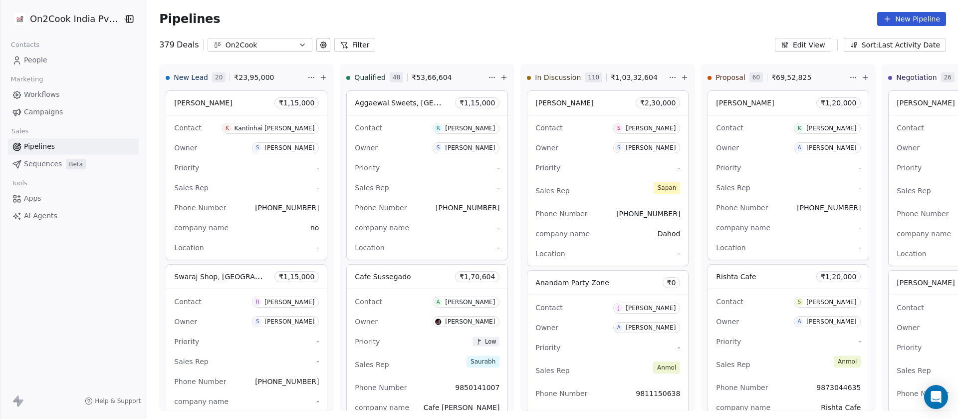
click at [354, 42] on button "Filter" at bounding box center [354, 45] width 41 height 14
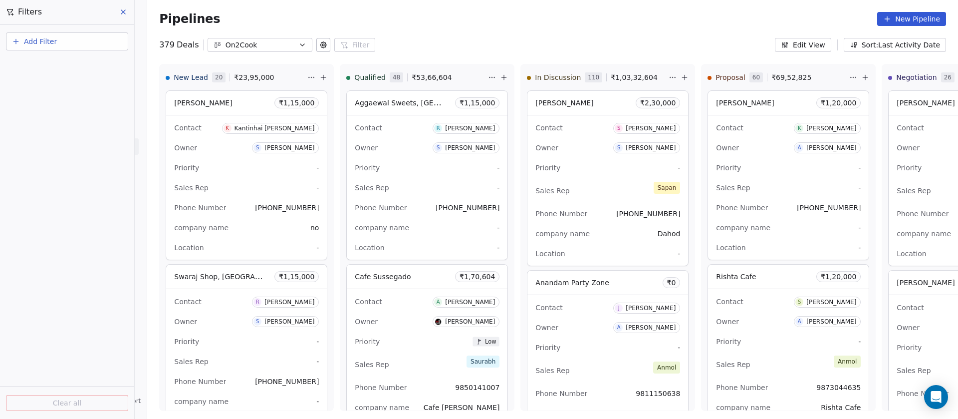
click at [59, 34] on button "Add Filter" at bounding box center [67, 41] width 122 height 18
click at [60, 60] on span "Deal properties" at bounding box center [43, 65] width 54 height 10
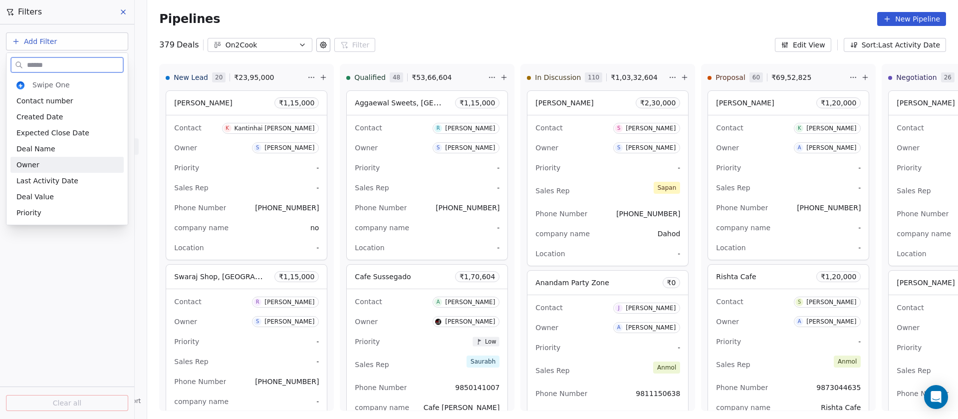
click at [46, 164] on div "Owner" at bounding box center [66, 165] width 101 height 10
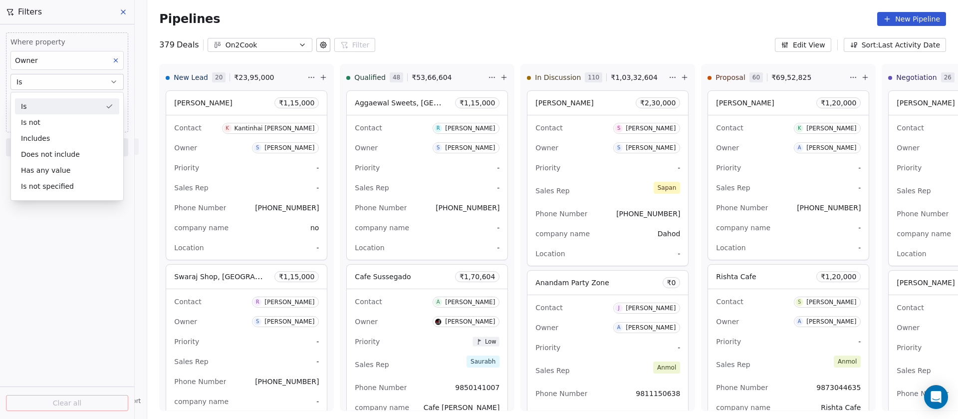
click at [50, 107] on div "Is" at bounding box center [67, 106] width 104 height 16
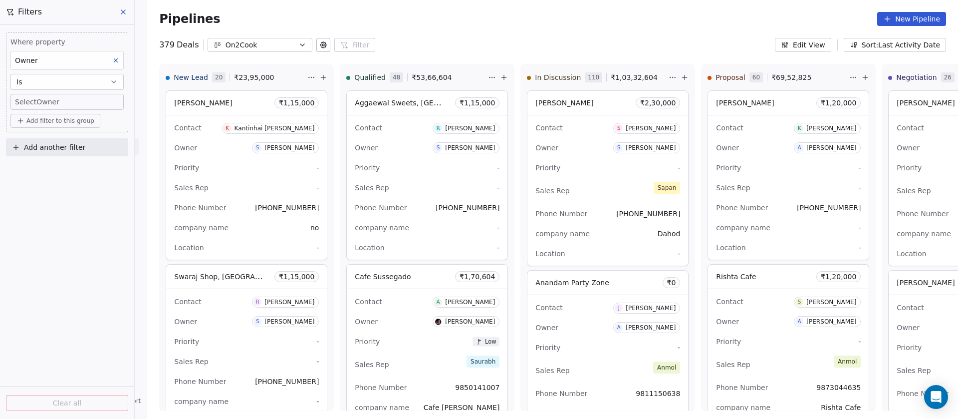
click at [50, 106] on body "On2Cook India Pvt. Ltd. Contacts People Marketing Workflows Campaigns Sales Pip…" at bounding box center [479, 209] width 958 height 419
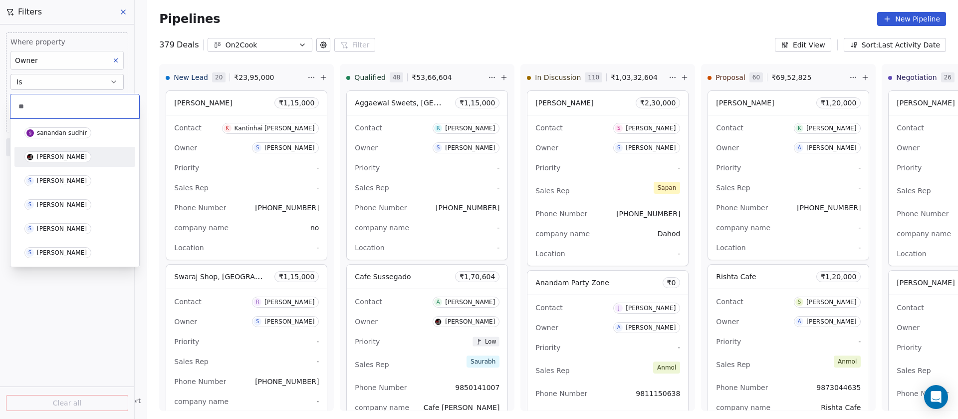
type input "**"
click at [63, 155] on div "[PERSON_NAME]" at bounding box center [62, 156] width 50 height 7
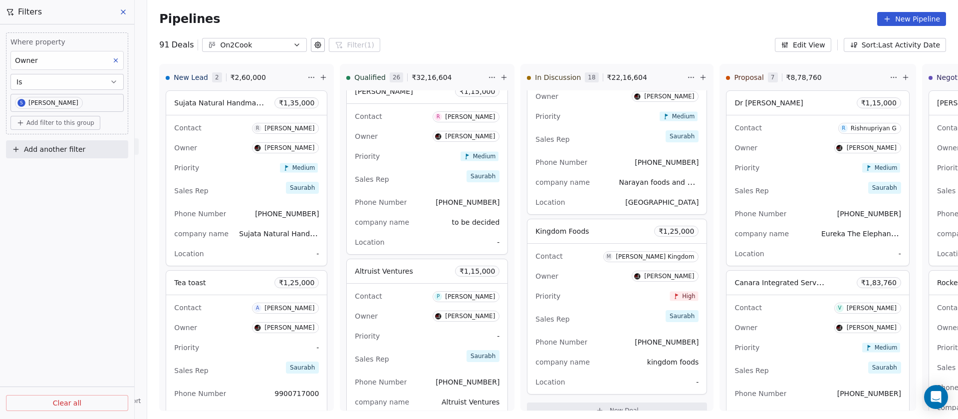
scroll to position [0, 473]
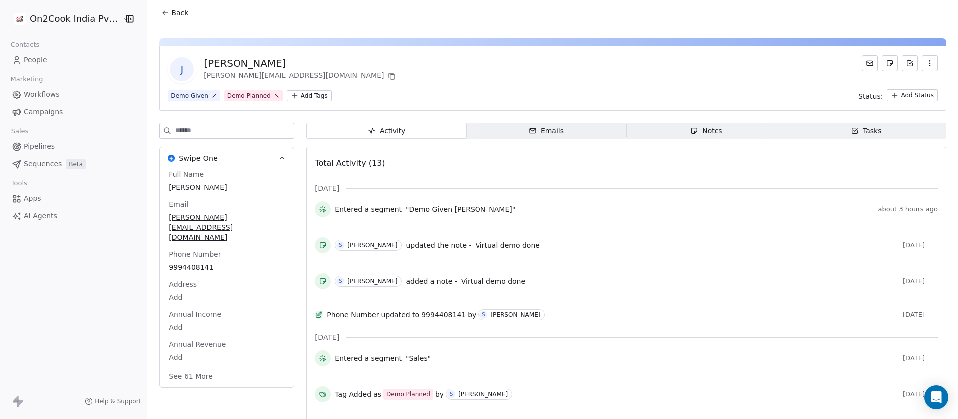
click at [696, 130] on div "Notes" at bounding box center [706, 131] width 32 height 10
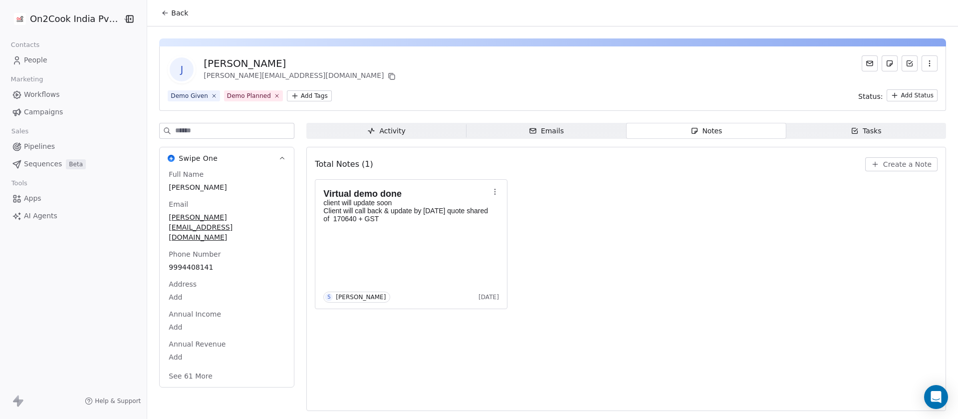
click at [197, 367] on button "See 61 More" at bounding box center [191, 376] width 56 height 18
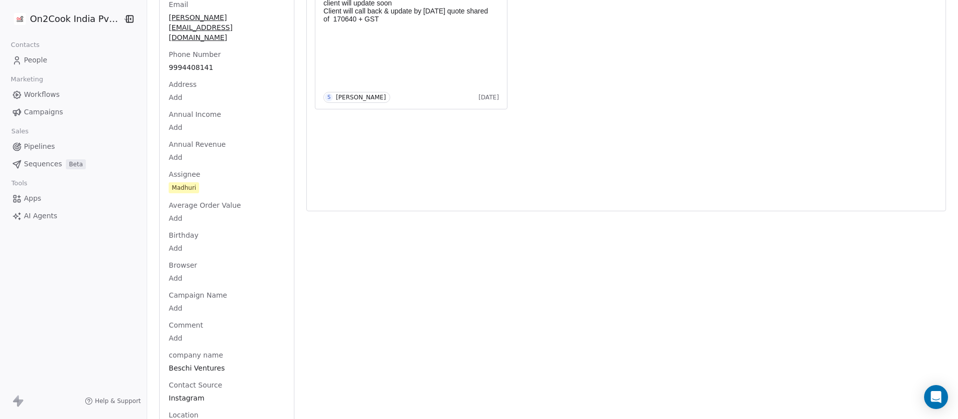
scroll to position [299, 0]
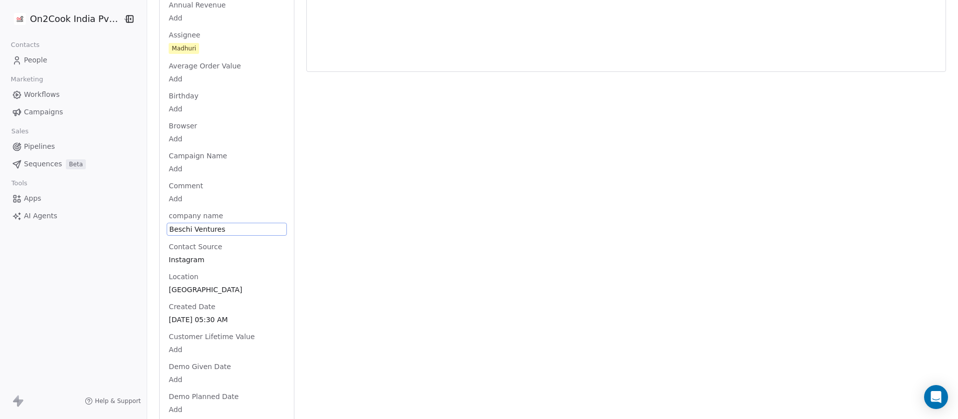
click at [226, 224] on span "Beschi Ventures" at bounding box center [226, 229] width 115 height 10
click at [522, 225] on html "On2Cook India Pvt. Ltd. Contacts People Marketing Workflows Campaigns Sales Pip…" at bounding box center [479, 209] width 958 height 419
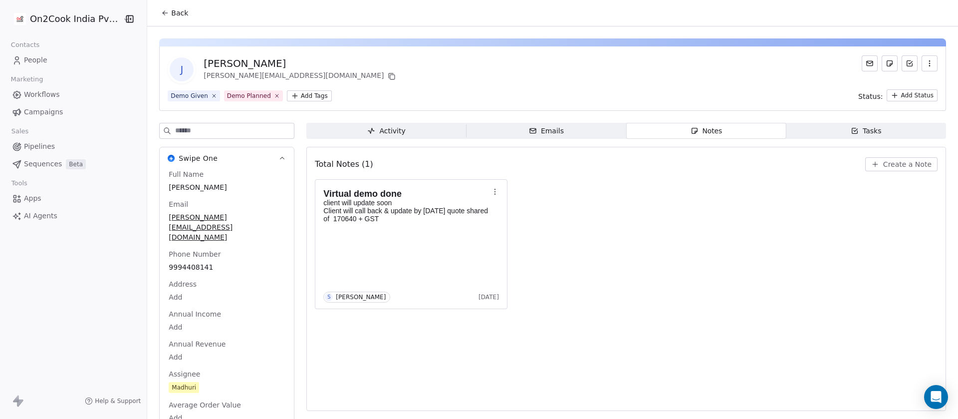
click at [871, 159] on button "Create a Note" at bounding box center [901, 164] width 72 height 14
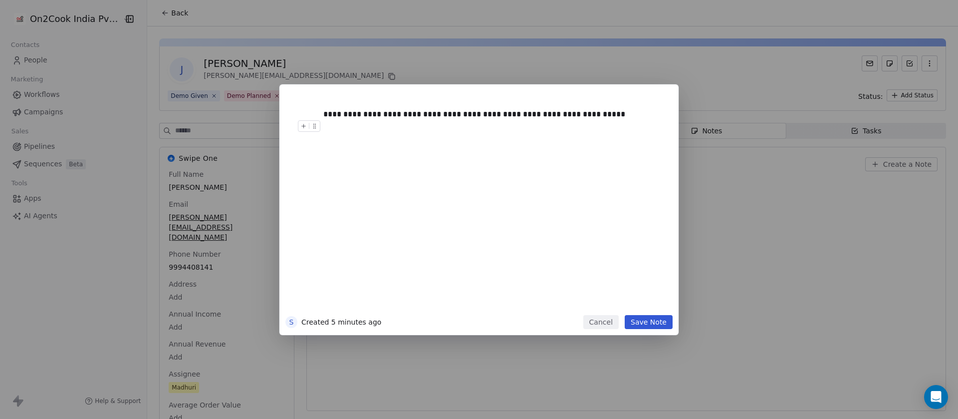
click at [651, 326] on button "Save Note" at bounding box center [649, 322] width 48 height 14
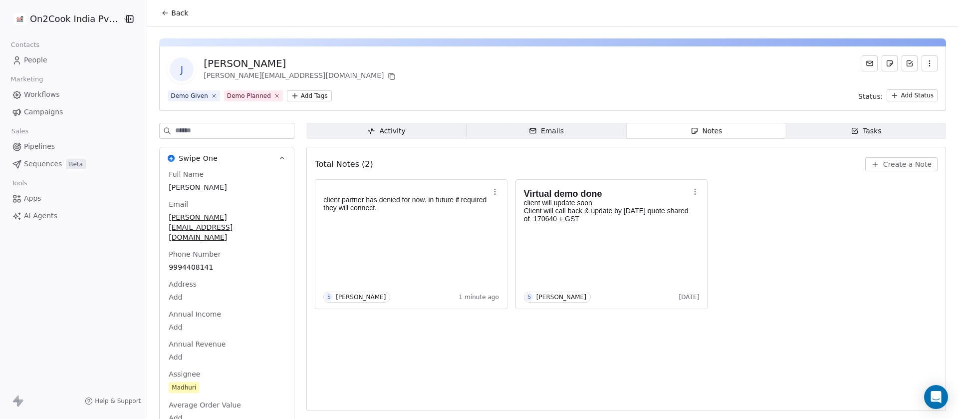
click at [204, 133] on input at bounding box center [234, 130] width 119 height 15
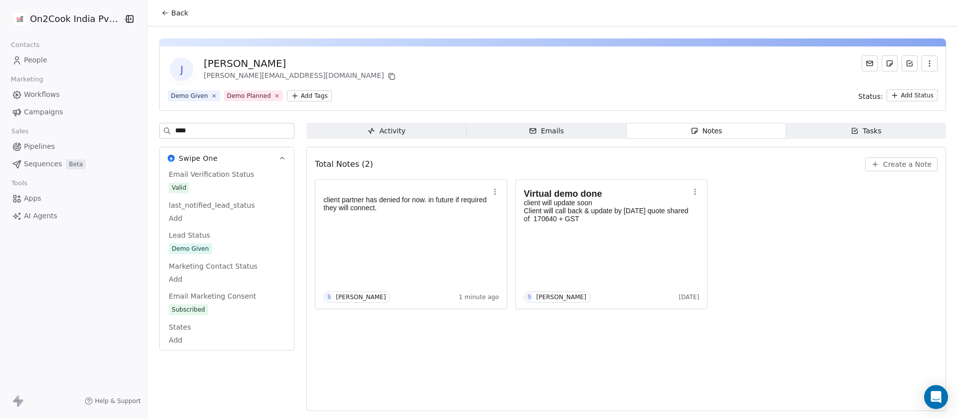
type input "****"
click at [204, 247] on span "Demo Given" at bounding box center [190, 248] width 43 height 11
click at [222, 246] on span "Demo Given" at bounding box center [226, 249] width 115 height 11
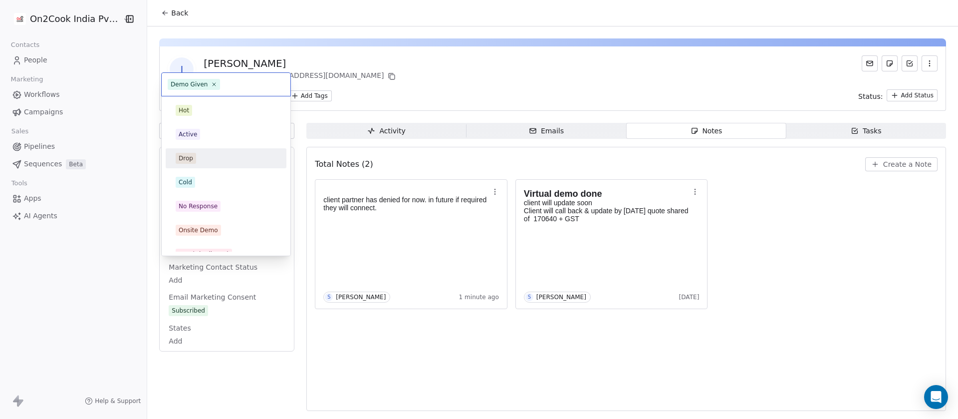
click at [198, 163] on div "Drop" at bounding box center [226, 158] width 101 height 11
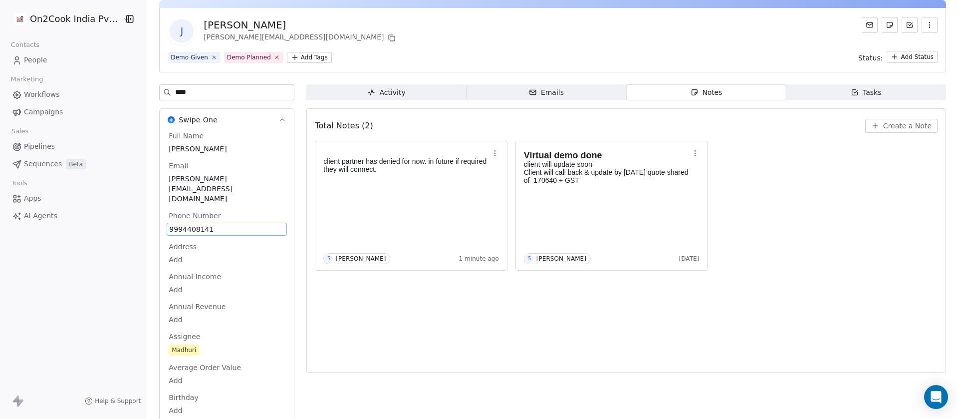
click at [488, 38] on div "J James Deepak james.d33pak@gmail.com" at bounding box center [553, 31] width 770 height 28
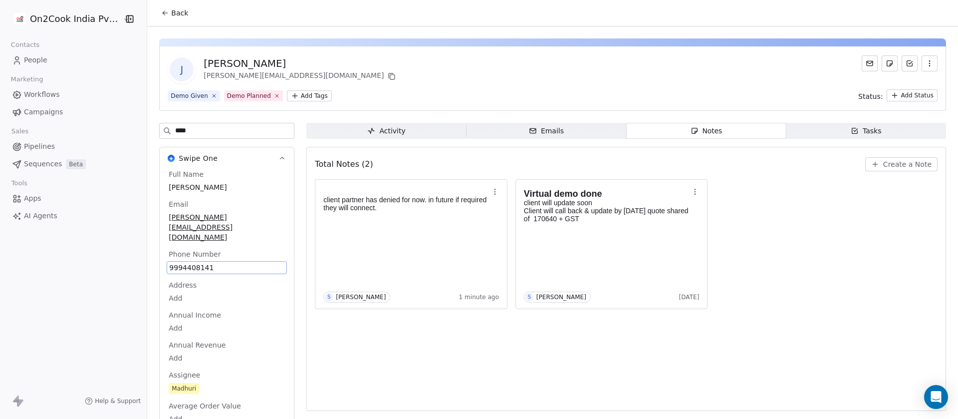
scroll to position [38, 0]
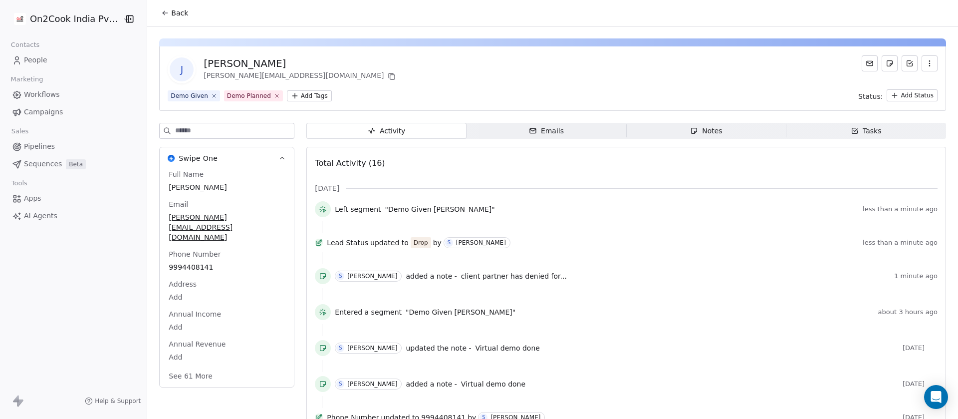
click at [508, 63] on div "J [PERSON_NAME] Deepak [EMAIL_ADDRESS][DOMAIN_NAME]" at bounding box center [553, 69] width 770 height 28
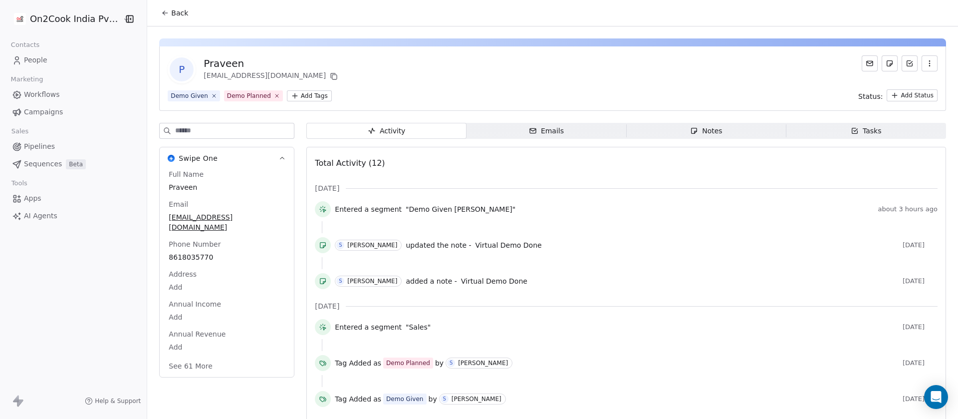
click at [690, 121] on div "P Praveen [EMAIL_ADDRESS][DOMAIN_NAME] Demo Given Demo Planned Add Tags Status:…" at bounding box center [552, 334] width 811 height 616
click at [690, 127] on div "Notes" at bounding box center [706, 131] width 32 height 10
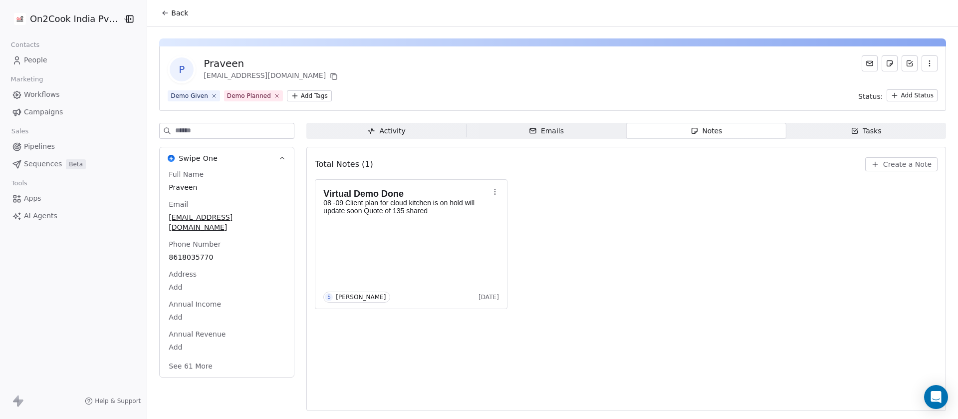
click at [909, 157] on button "Create a Note" at bounding box center [901, 164] width 72 height 14
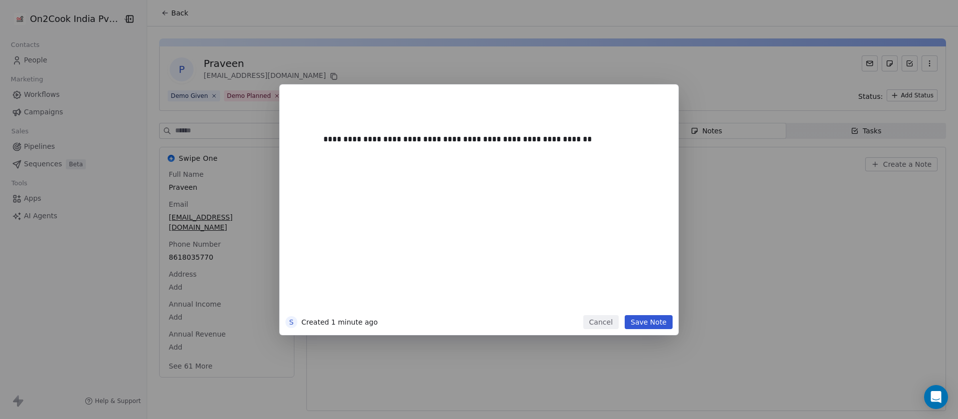
click at [646, 324] on button "Save Note" at bounding box center [649, 322] width 48 height 14
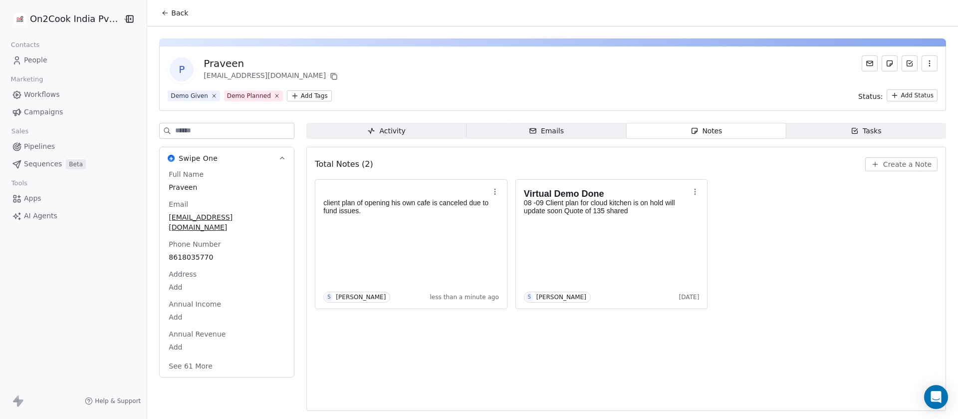
click at [204, 125] on input at bounding box center [234, 130] width 119 height 15
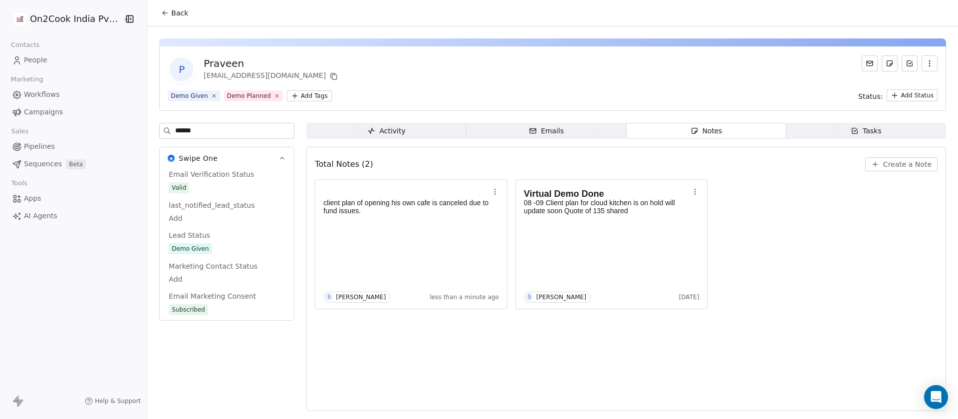
type input "******"
click at [228, 256] on div "Email Verification Status Valid last_notified_lead_status Add Lead Status Demo …" at bounding box center [227, 242] width 120 height 147
click at [209, 240] on div "Lead Status Demo Given" at bounding box center [227, 242] width 120 height 25
click at [208, 246] on span "Demo Given" at bounding box center [227, 248] width 116 height 11
click at [208, 246] on span "Demo Given" at bounding box center [226, 249] width 115 height 11
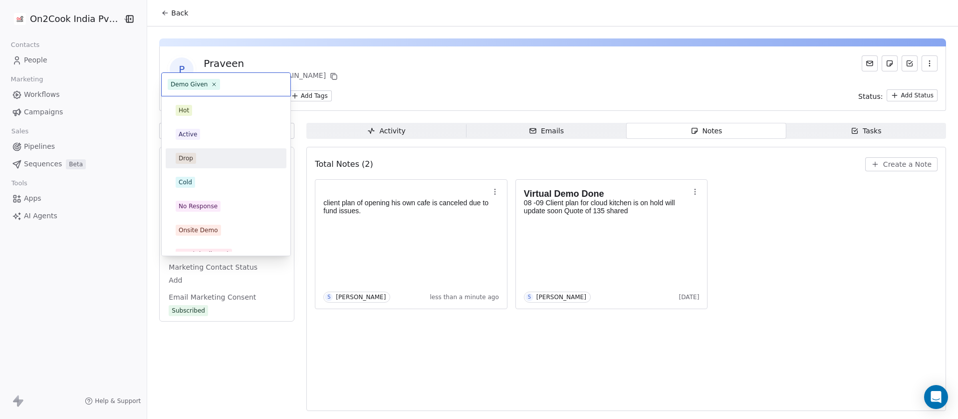
click at [203, 158] on div "Drop" at bounding box center [226, 158] width 101 height 11
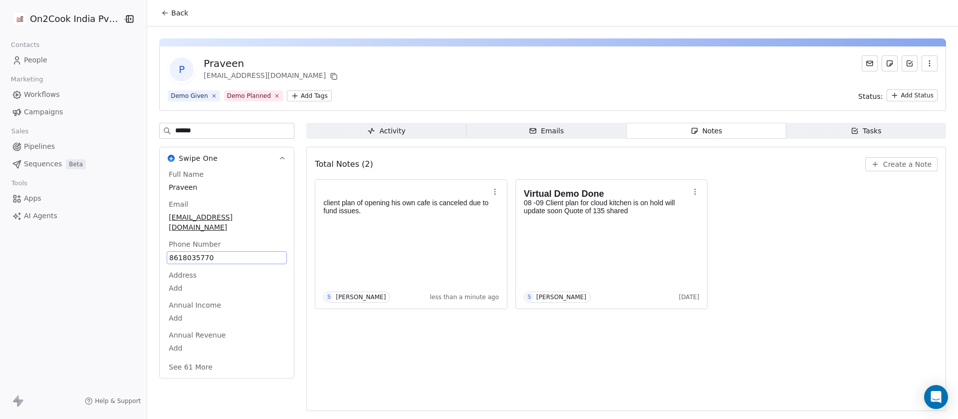
click at [552, 30] on div "P Praveen praveenprvn015@gmail.com Demo Given Demo Planned Add Tags Status: Add…" at bounding box center [552, 221] width 811 height 390
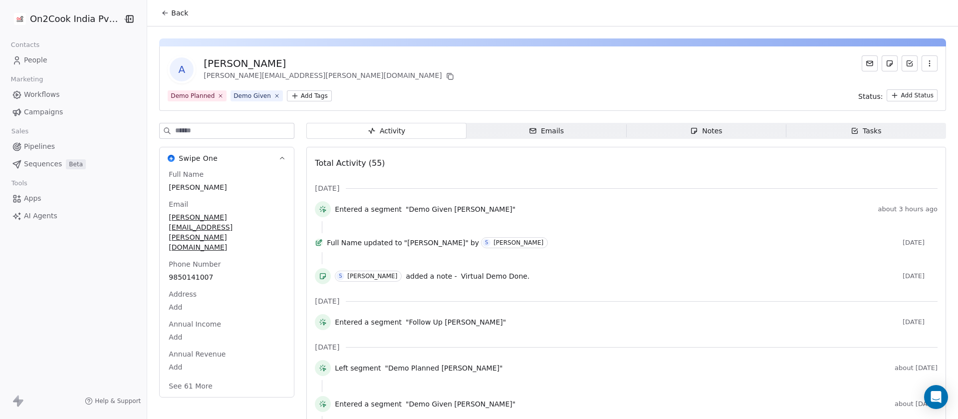
click at [690, 127] on icon "button" at bounding box center [694, 131] width 8 height 8
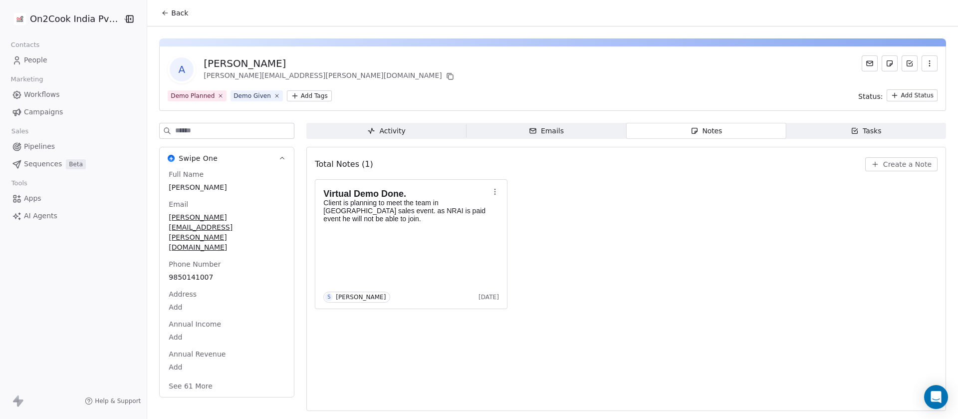
click at [888, 168] on span "Create a Note" at bounding box center [907, 164] width 48 height 10
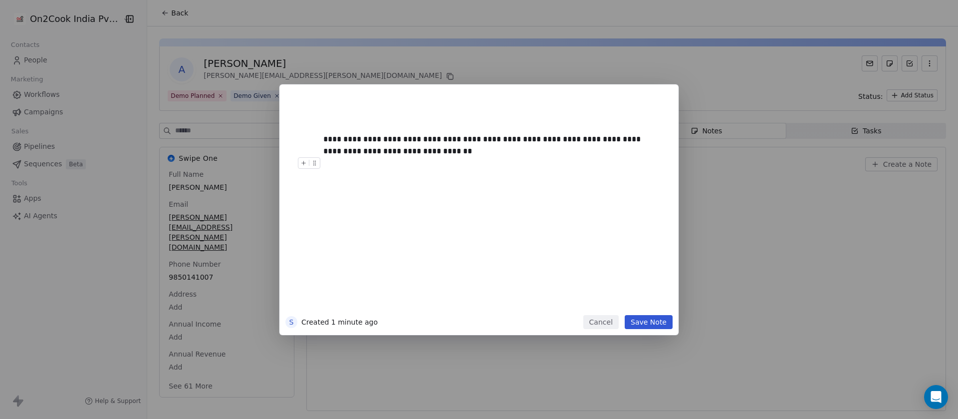
click at [643, 320] on button "Save Note" at bounding box center [649, 322] width 48 height 14
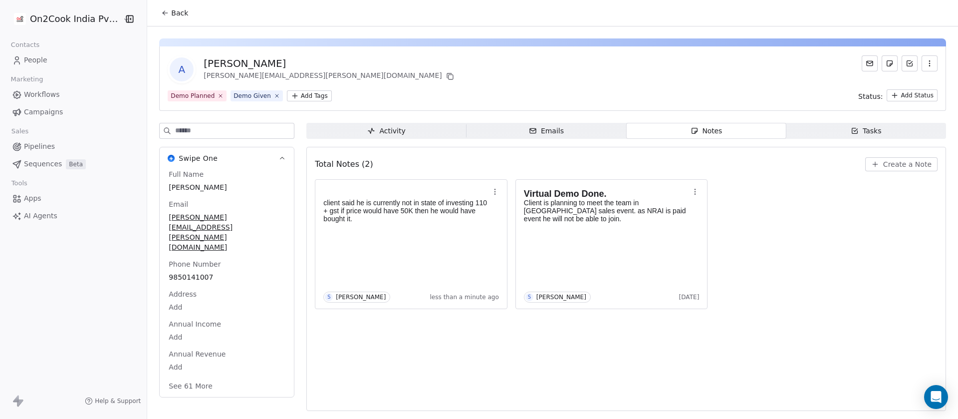
click at [223, 133] on input at bounding box center [234, 130] width 119 height 15
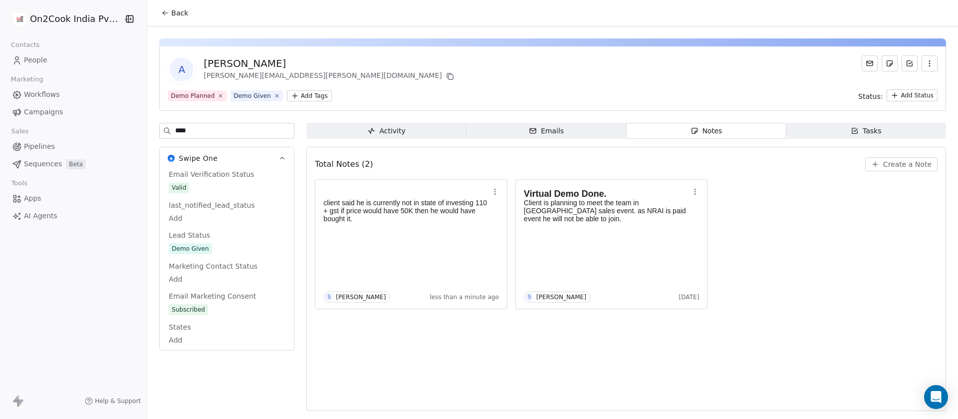
type input "****"
click at [208, 245] on span "Demo Given" at bounding box center [226, 249] width 115 height 11
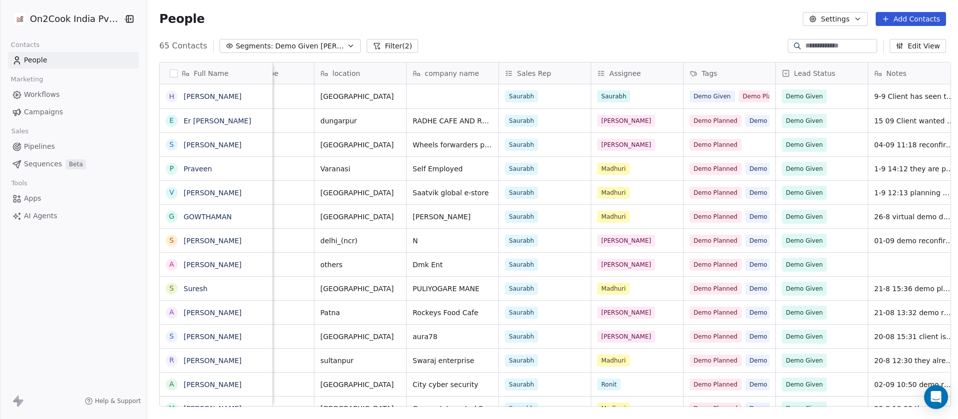
scroll to position [0, 386]
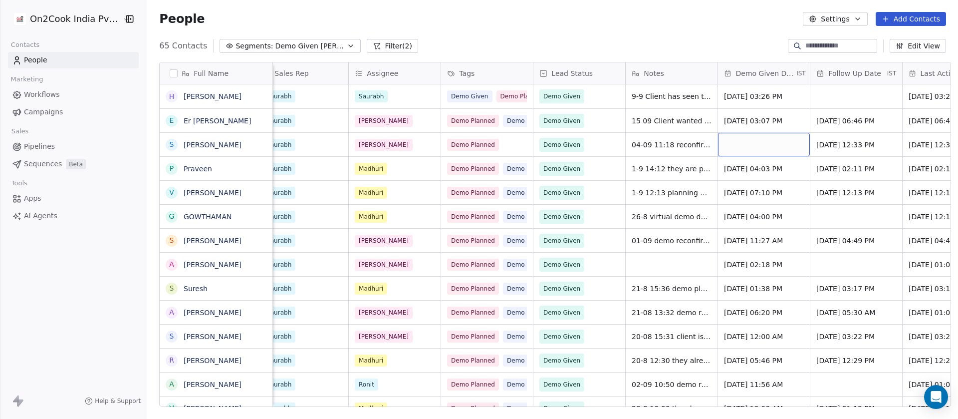
click at [748, 143] on div "grid" at bounding box center [764, 144] width 92 height 23
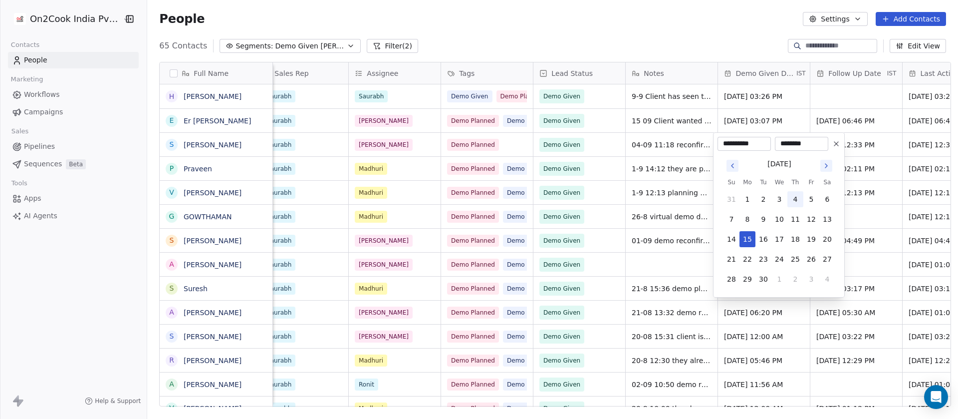
click at [795, 202] on button "4" at bounding box center [795, 199] width 16 height 16
type input "**********"
click at [664, 26] on html "On2Cook India Pvt. Ltd. Contacts People Marketing Workflows Campaigns Sales Pip…" at bounding box center [479, 209] width 958 height 419
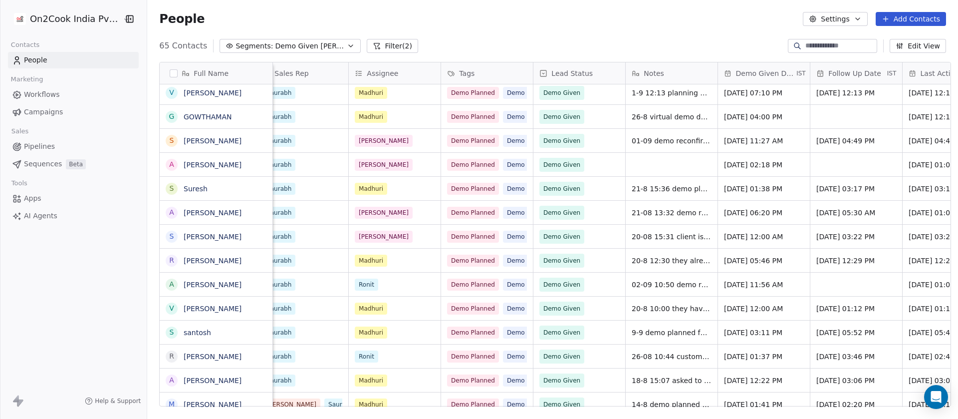
scroll to position [0, 0]
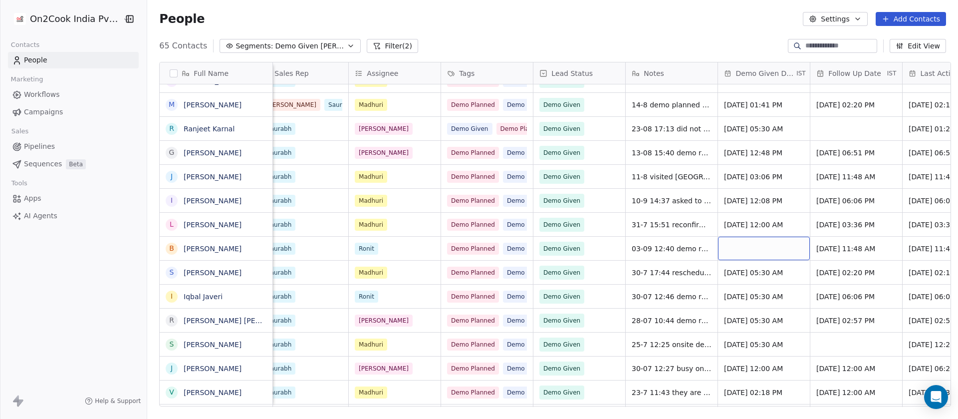
click at [764, 254] on div "grid" at bounding box center [764, 248] width 92 height 23
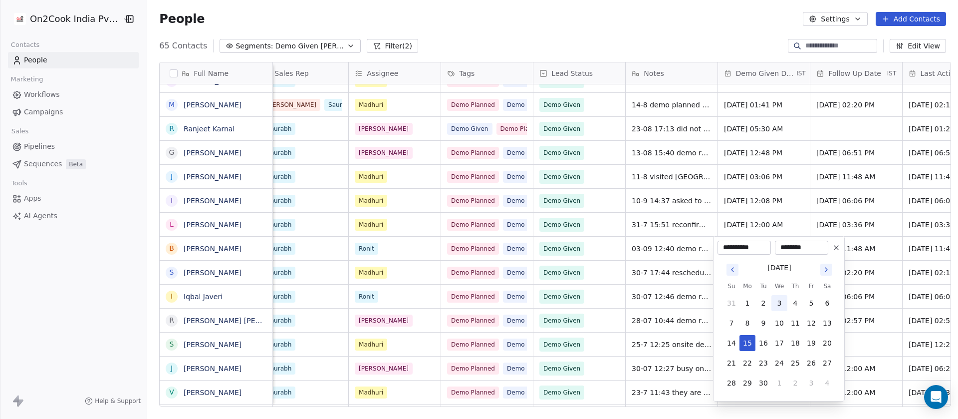
click at [781, 300] on button "3" at bounding box center [779, 303] width 16 height 16
type input "**********"
click at [686, 25] on html "On2Cook India Pvt. Ltd. Contacts People Marketing Workflows Campaigns Sales Pip…" at bounding box center [479, 209] width 958 height 419
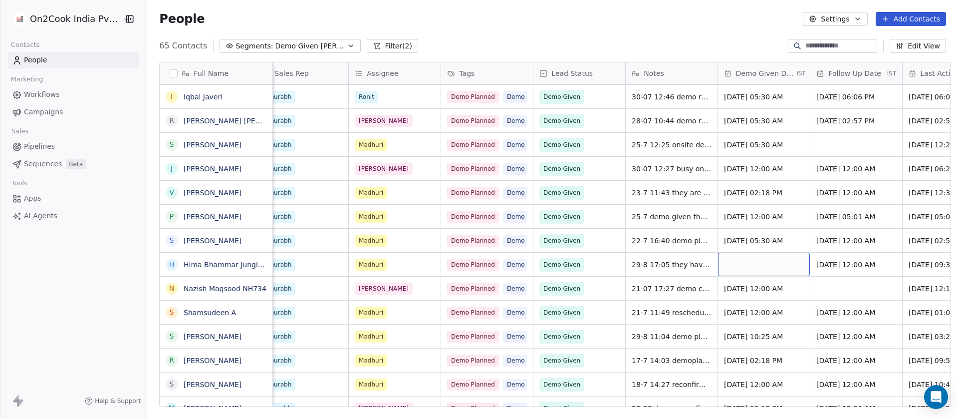
click at [740, 268] on div "grid" at bounding box center [764, 263] width 92 height 23
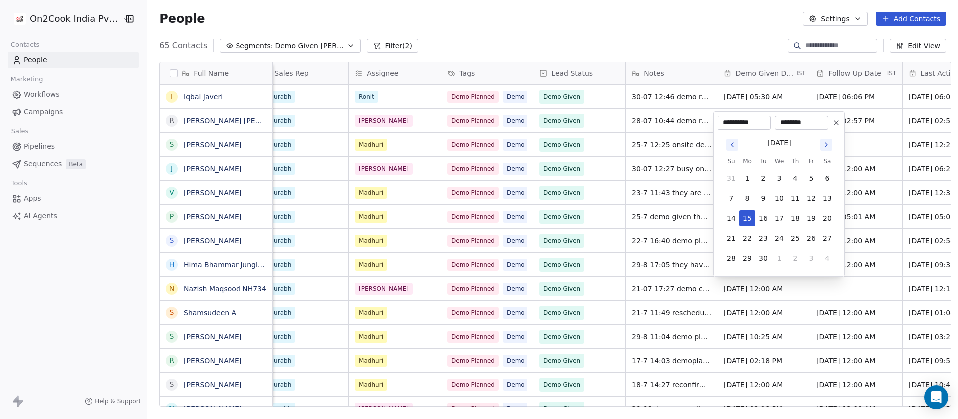
click at [729, 144] on icon "Go to previous month" at bounding box center [733, 145] width 8 height 8
click at [807, 179] on button "8" at bounding box center [811, 178] width 16 height 16
type input "**********"
click at [724, 33] on html "On2Cook India Pvt. Ltd. Contacts People Marketing Workflows Campaigns Sales Pip…" at bounding box center [479, 209] width 958 height 419
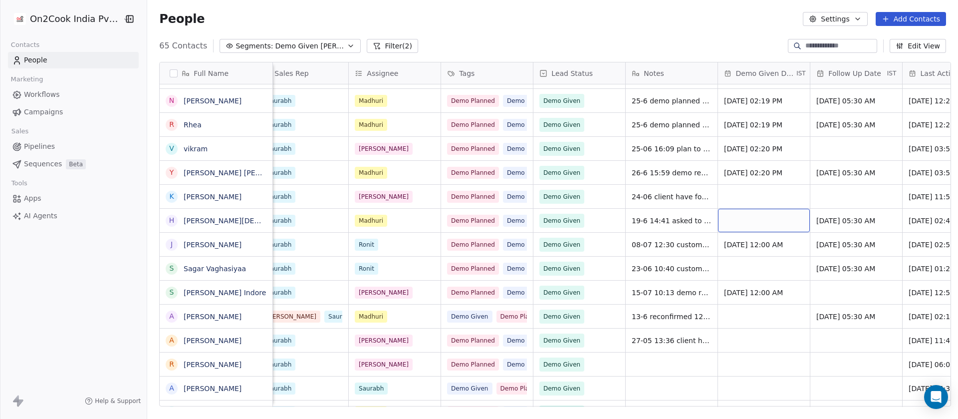
click at [745, 221] on div "grid" at bounding box center [764, 220] width 92 height 23
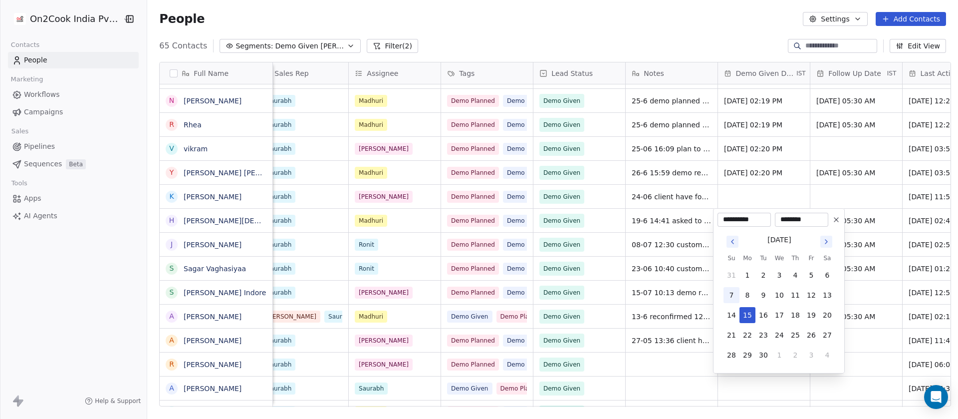
click at [734, 294] on button "7" at bounding box center [732, 295] width 16 height 16
type input "**********"
click at [650, 27] on html "On2Cook India Pvt. Ltd. Contacts People Marketing Workflows Campaigns Sales Pip…" at bounding box center [479, 209] width 958 height 419
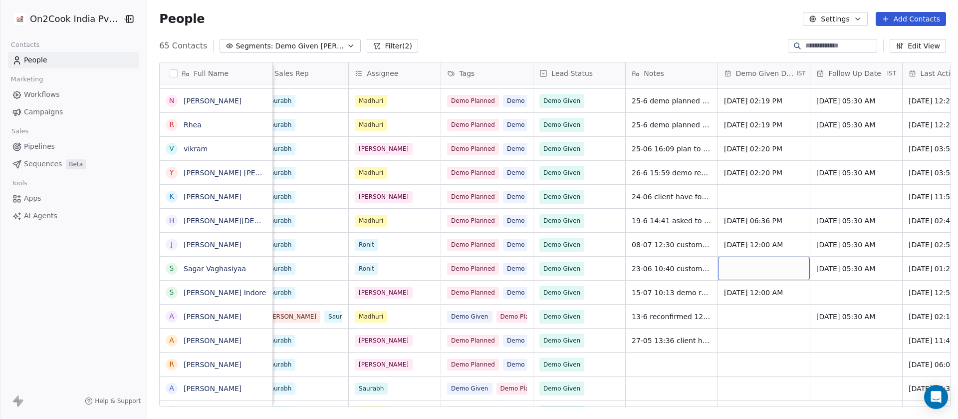
click at [755, 269] on div "grid" at bounding box center [764, 267] width 92 height 23
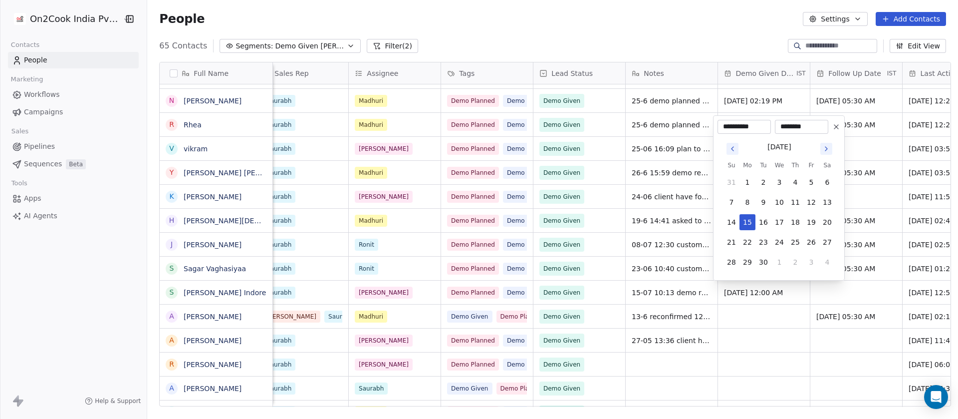
click at [700, 30] on html "On2Cook India Pvt. Ltd. Contacts People Marketing Workflows Campaigns Sales Pip…" at bounding box center [479, 209] width 958 height 419
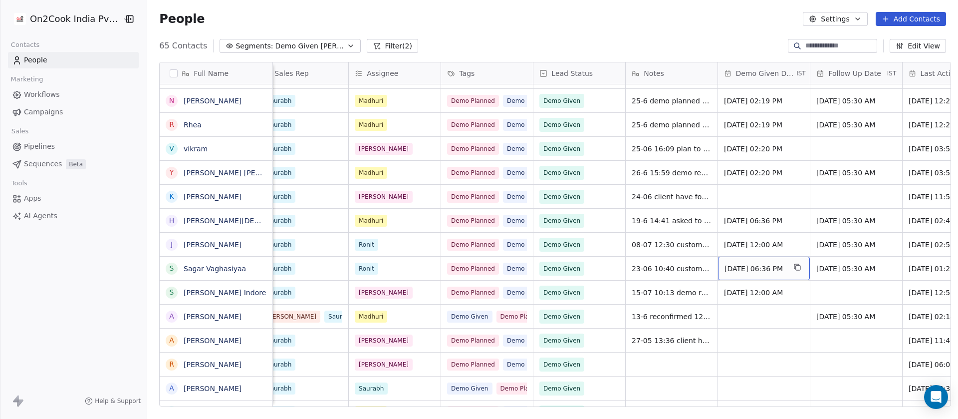
click at [747, 267] on span "15/09/2025 06:36 PM" at bounding box center [755, 268] width 61 height 10
click at [731, 263] on span "15/09/2025 06:36 PM" at bounding box center [755, 268] width 61 height 10
click at [764, 265] on span "15/09/2025 06:36 PM" at bounding box center [755, 268] width 61 height 10
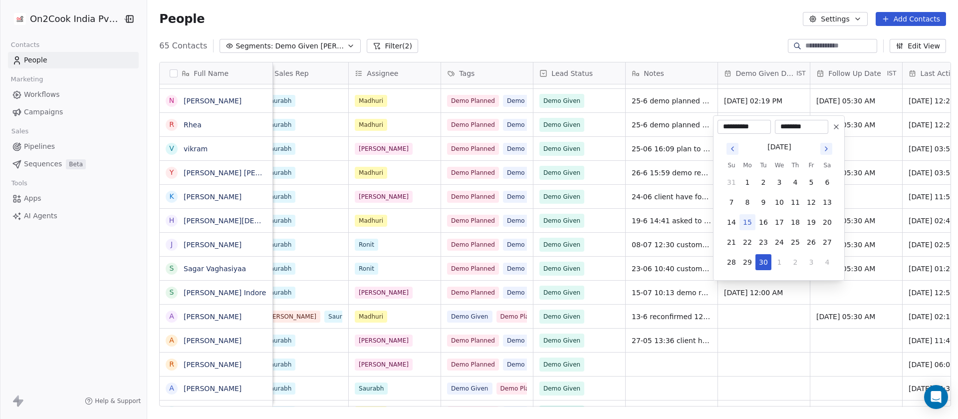
click at [733, 265] on button "28" at bounding box center [732, 262] width 16 height 16
click at [732, 152] on icon "Go to previous month" at bounding box center [733, 149] width 8 height 8
click at [732, 152] on tbody "27 28 29 30 31 1 2 3 4 5 6 7 8 9 10 11 12 13 14 15 16 17 18 19 20 21 22 23 24 2…" at bounding box center [780, 210] width 112 height 120
click at [734, 123] on button "Go to previous month" at bounding box center [733, 129] width 12 height 12
click at [765, 189] on button "1" at bounding box center [763, 182] width 16 height 16
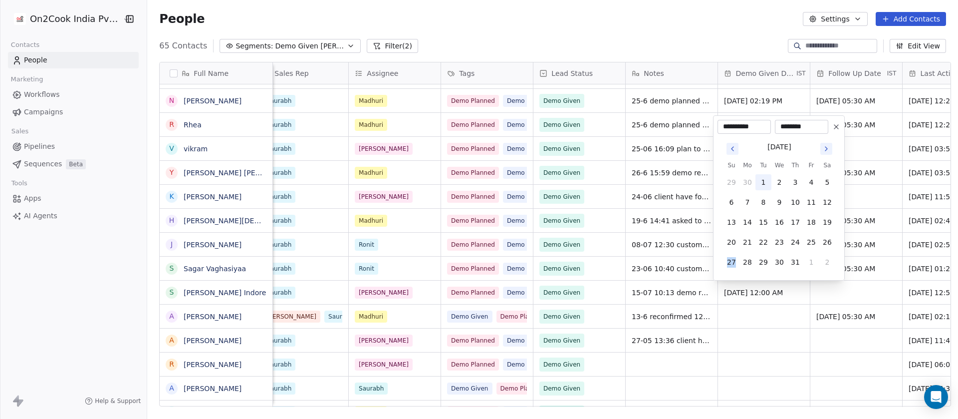
type input "**********"
click at [689, 31] on html "On2Cook India Pvt. Ltd. Contacts People Marketing Workflows Campaigns Sales Pip…" at bounding box center [479, 209] width 958 height 419
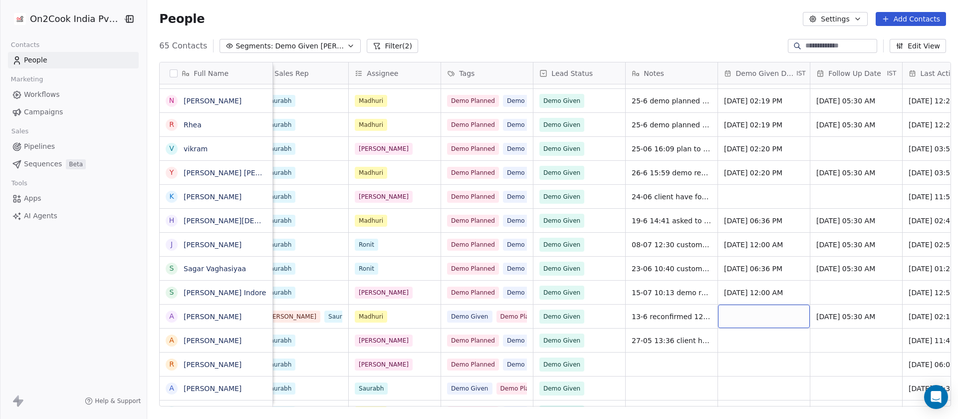
click at [746, 312] on div "grid" at bounding box center [764, 315] width 92 height 23
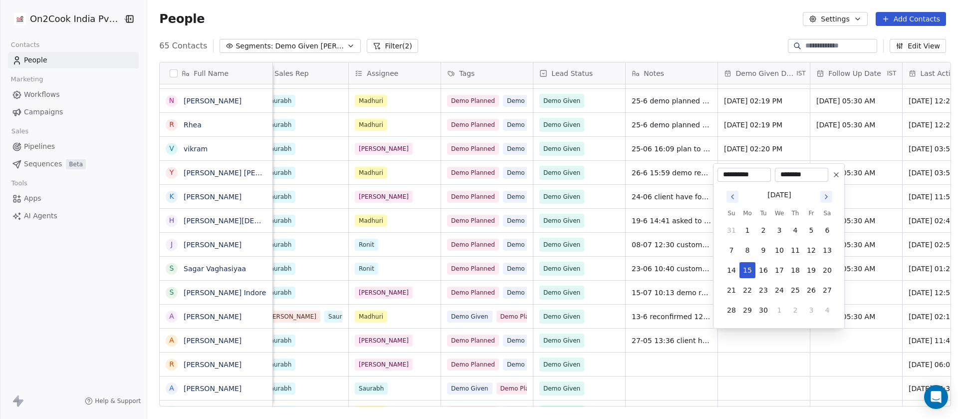
click at [730, 191] on button "Go to previous month" at bounding box center [733, 197] width 12 height 12
click at [729, 181] on button "Go to previous month" at bounding box center [733, 177] width 12 height 12
click at [735, 196] on icon "Go to previous month" at bounding box center [733, 197] width 8 height 8
click at [748, 285] on button "23" at bounding box center [748, 290] width 16 height 16
type input "**********"
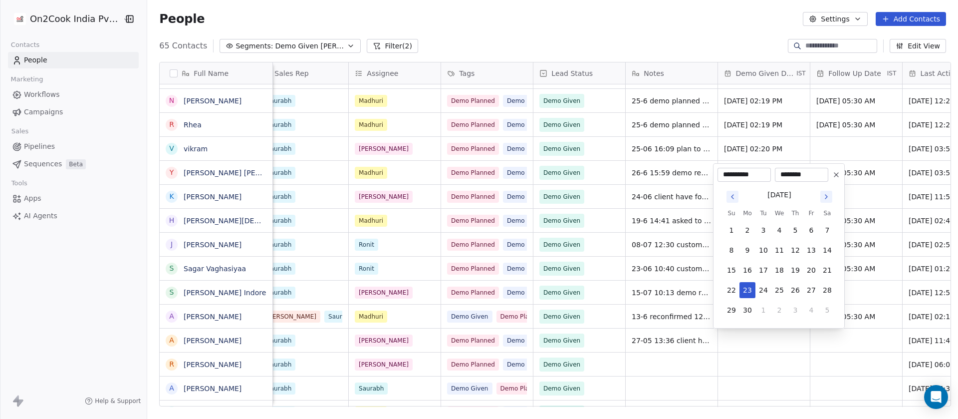
click at [688, 40] on html "On2Cook India Pvt. Ltd. Contacts People Marketing Workflows Campaigns Sales Pip…" at bounding box center [479, 209] width 958 height 419
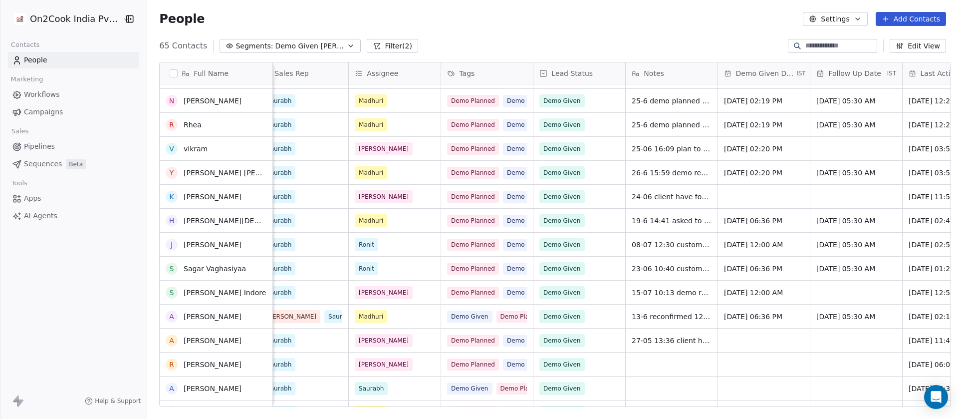
scroll to position [1234, 0]
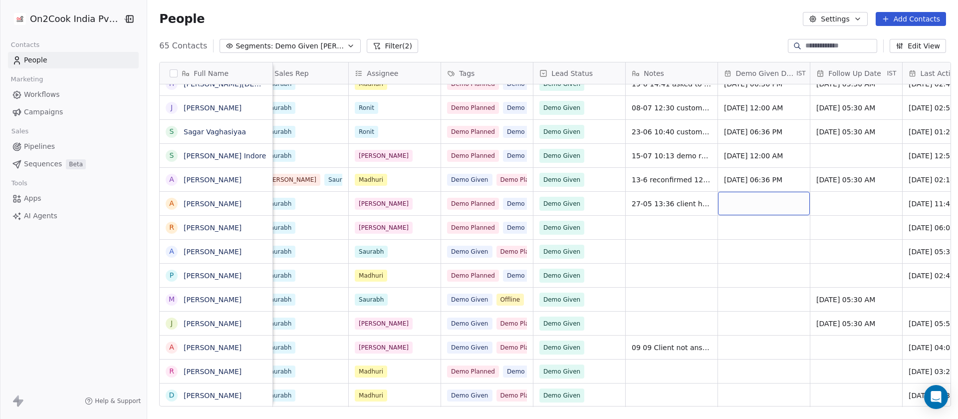
click at [760, 199] on div "grid" at bounding box center [764, 203] width 92 height 23
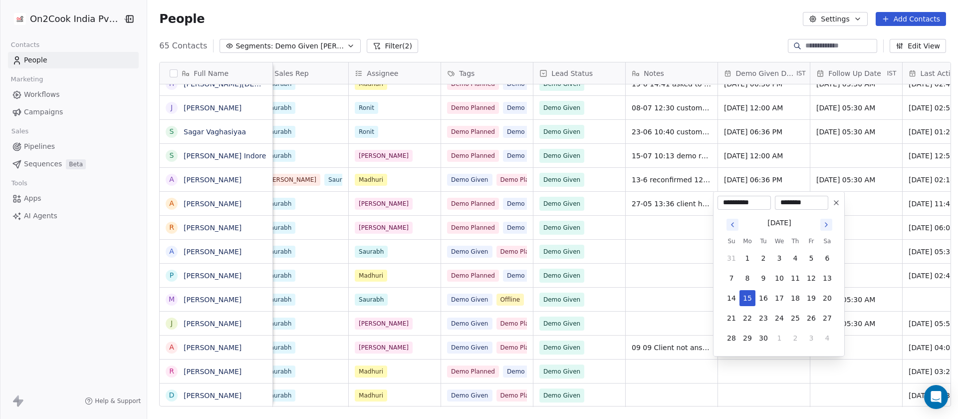
click at [731, 225] on icon "Go to previous month" at bounding box center [733, 225] width 8 height 8
click at [776, 333] on button "27" at bounding box center [779, 338] width 16 height 16
click at [736, 225] on icon "Go to previous month" at bounding box center [733, 225] width 8 height 8
click at [734, 226] on icon "Go to previous month" at bounding box center [733, 225] width 8 height 8
click at [735, 224] on icon "Go to previous month" at bounding box center [733, 225] width 8 height 8
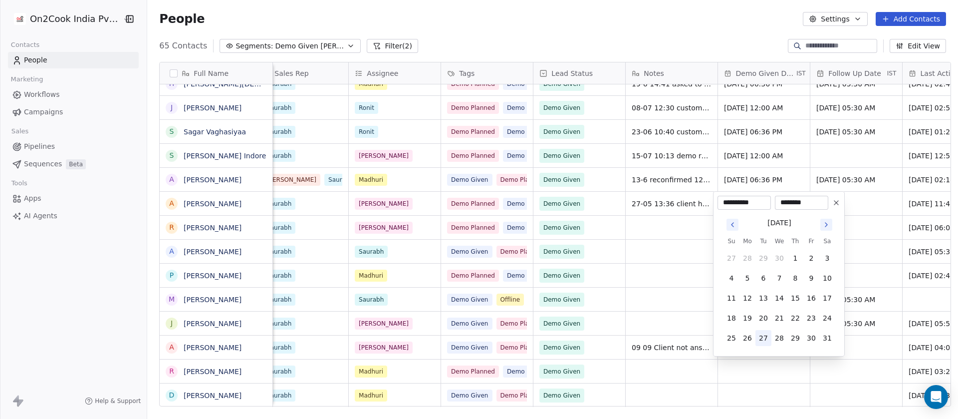
click at [764, 336] on button "27" at bounding box center [763, 338] width 16 height 16
type input "**********"
click at [764, 336] on button "27" at bounding box center [763, 338] width 16 height 16
click at [633, 21] on html "On2Cook India Pvt. Ltd. Contacts People Marketing Workflows Campaigns Sales Pip…" at bounding box center [479, 209] width 958 height 419
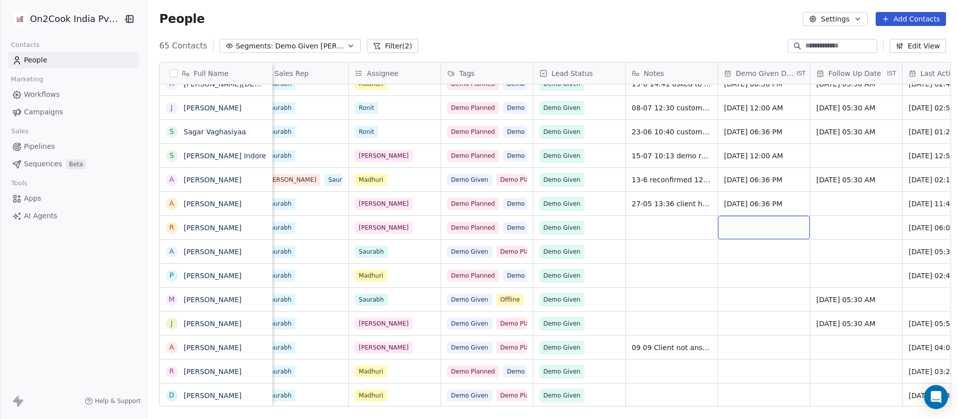
click at [733, 227] on div "grid" at bounding box center [764, 227] width 92 height 23
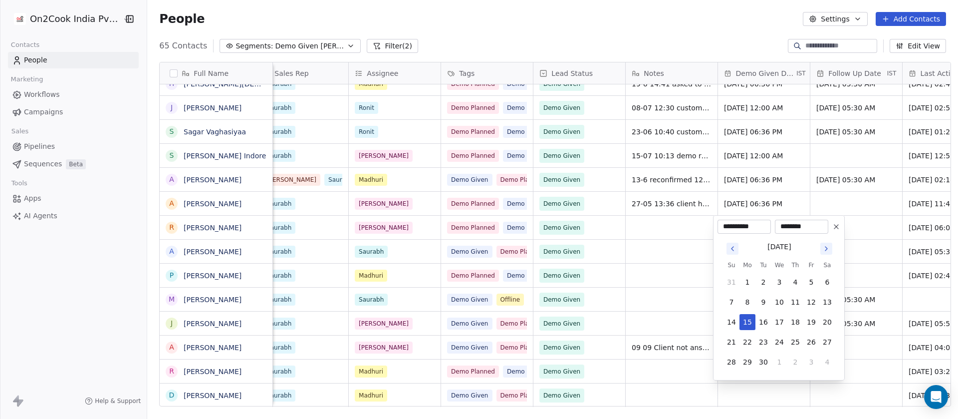
click at [734, 247] on icon "Go to previous month" at bounding box center [733, 249] width 2 height 4
click at [817, 340] on button "23" at bounding box center [811, 342] width 16 height 16
type input "**********"
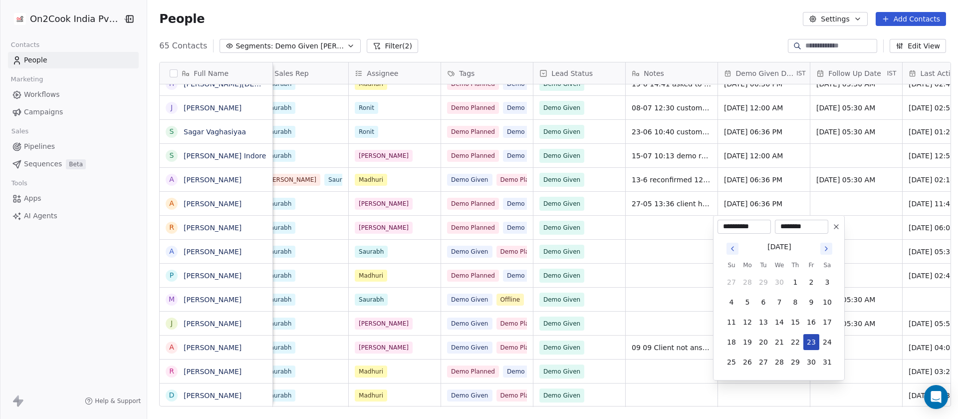
click at [817, 340] on button "23" at bounding box center [811, 342] width 16 height 16
click at [703, 29] on html "On2Cook India Pvt. Ltd. Contacts People Marketing Workflows Campaigns Sales Pip…" at bounding box center [479, 209] width 958 height 419
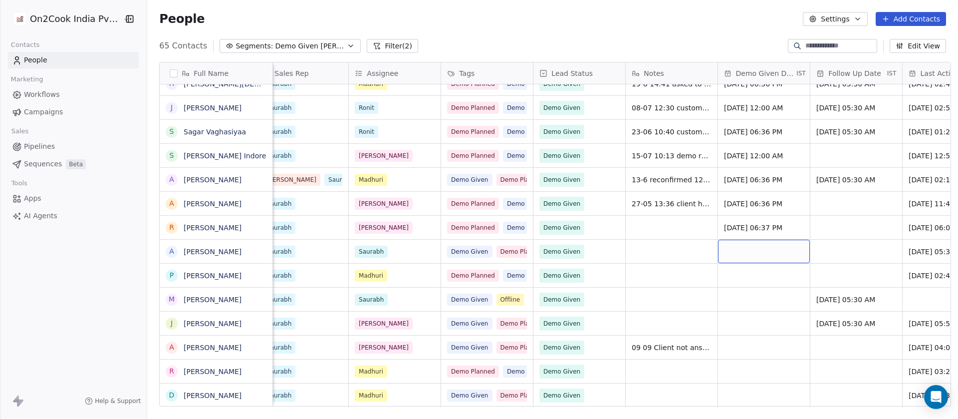
click at [739, 253] on div "grid" at bounding box center [764, 251] width 92 height 23
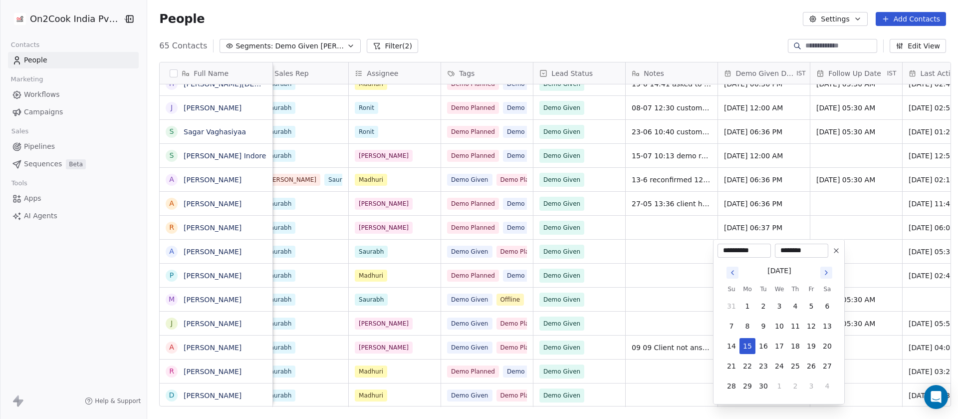
click at [668, 19] on html "On2Cook India Pvt. Ltd. Contacts People Marketing Workflows Campaigns Sales Pip…" at bounding box center [479, 209] width 958 height 419
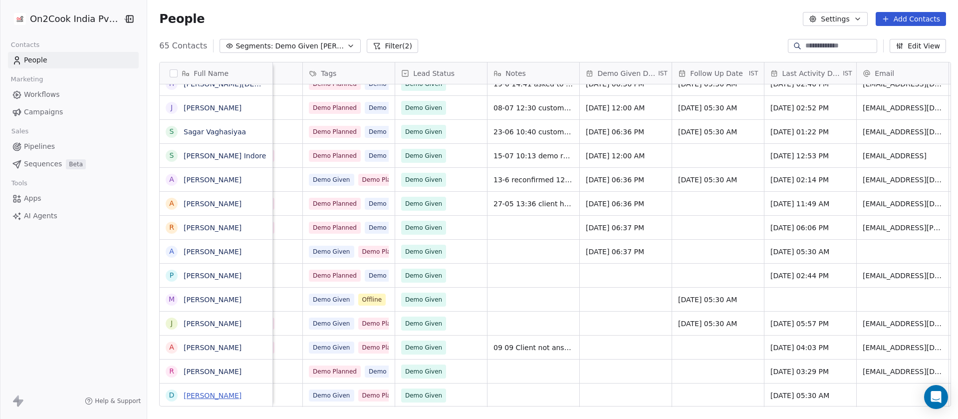
click at [212, 398] on link "Deepak Chandhok" at bounding box center [213, 395] width 58 height 8
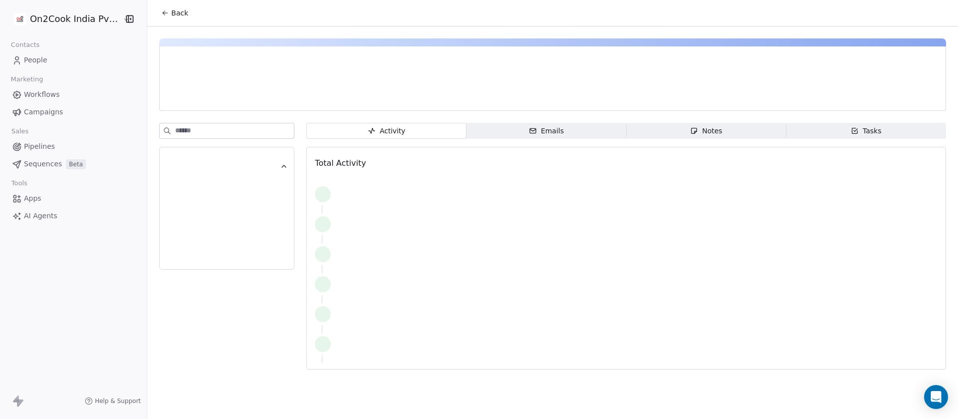
click at [715, 116] on div "Activity Activity Emails Emails Notes Notes Tasks Tasks Total Activity" at bounding box center [552, 200] width 811 height 349
click at [704, 131] on div "Notes" at bounding box center [706, 131] width 32 height 10
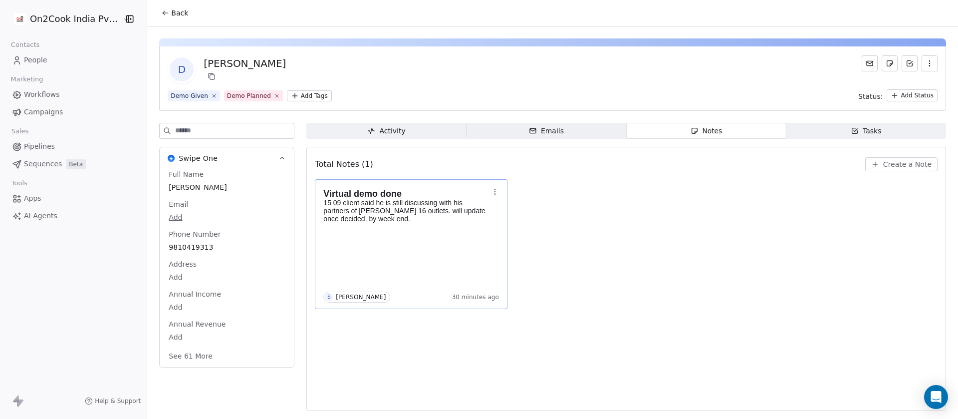
click at [432, 260] on div "Virtual demo done 15 09 client said he is still discussing with his partners of…" at bounding box center [411, 244] width 176 height 117
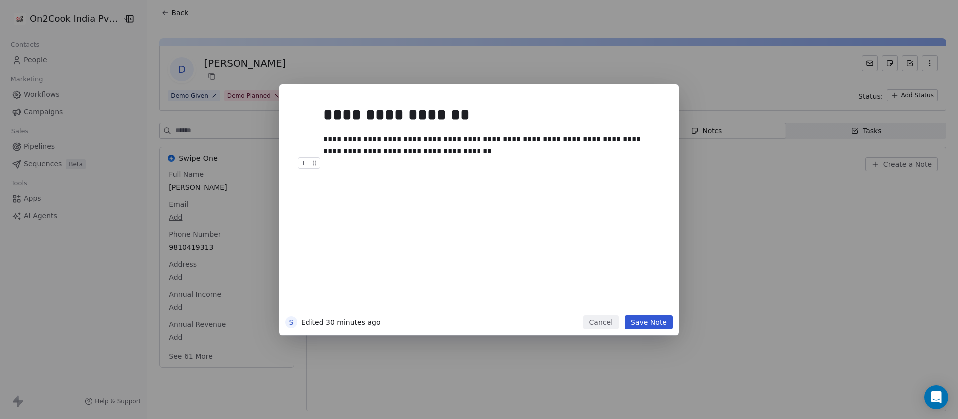
click at [507, 162] on div at bounding box center [493, 163] width 341 height 12
click at [652, 328] on div "**********" at bounding box center [478, 209] width 399 height 250
click at [652, 326] on button "Save Note" at bounding box center [649, 322] width 48 height 14
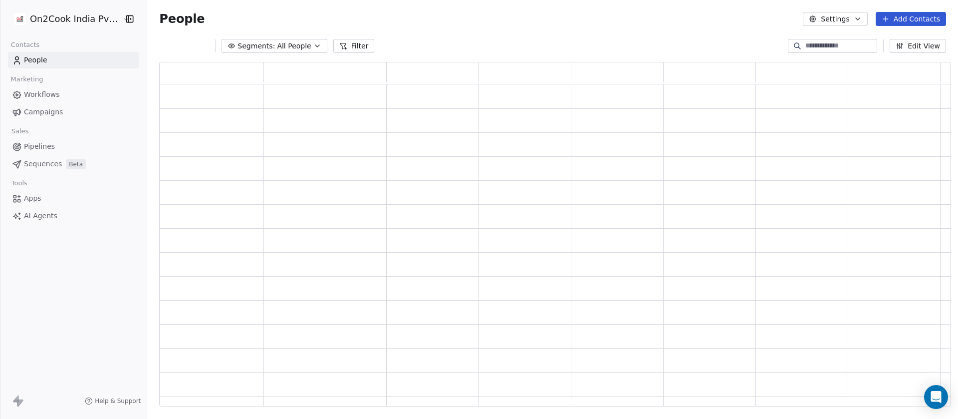
scroll to position [333, 780]
click at [256, 41] on span "Segments:" at bounding box center [256, 46] width 37 height 10
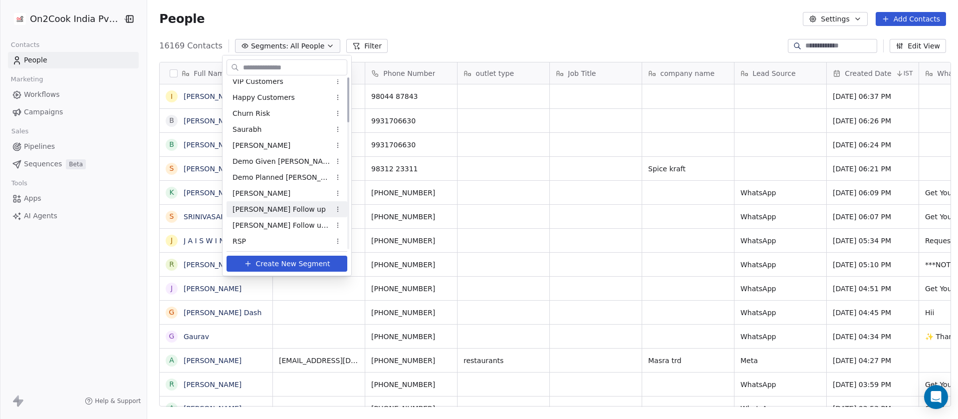
scroll to position [0, 0]
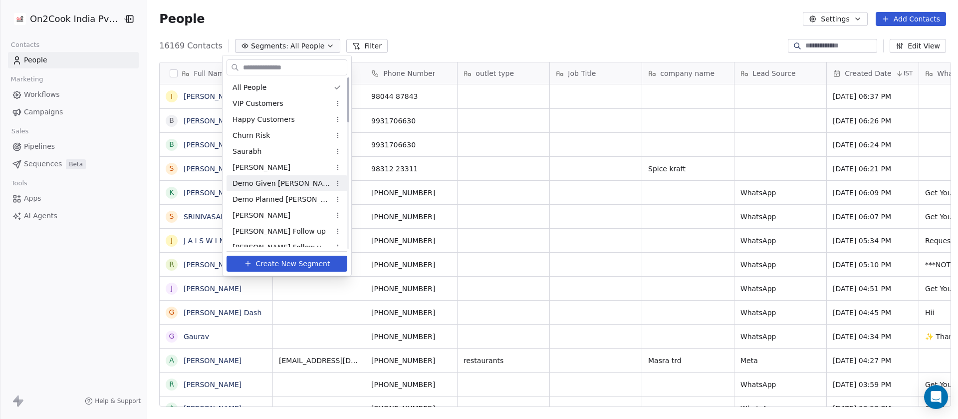
click at [274, 180] on span "Demo Given [PERSON_NAME]" at bounding box center [282, 183] width 98 height 10
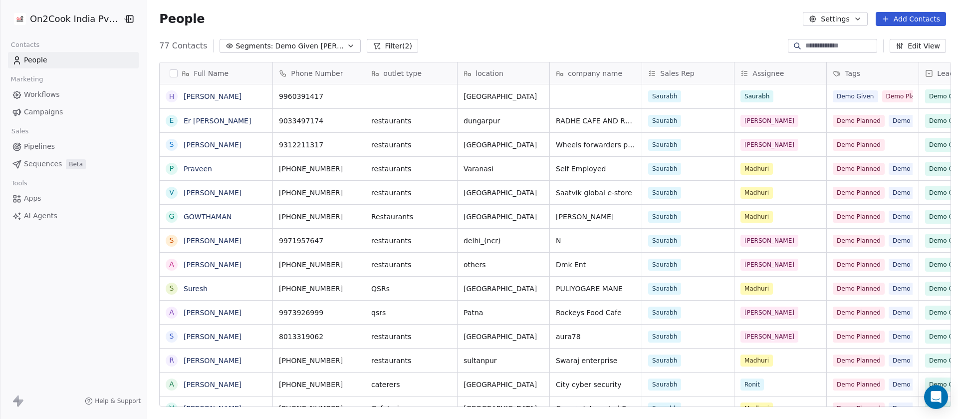
scroll to position [357, 804]
